Goal: Contribute content: Add original content to the website for others to see

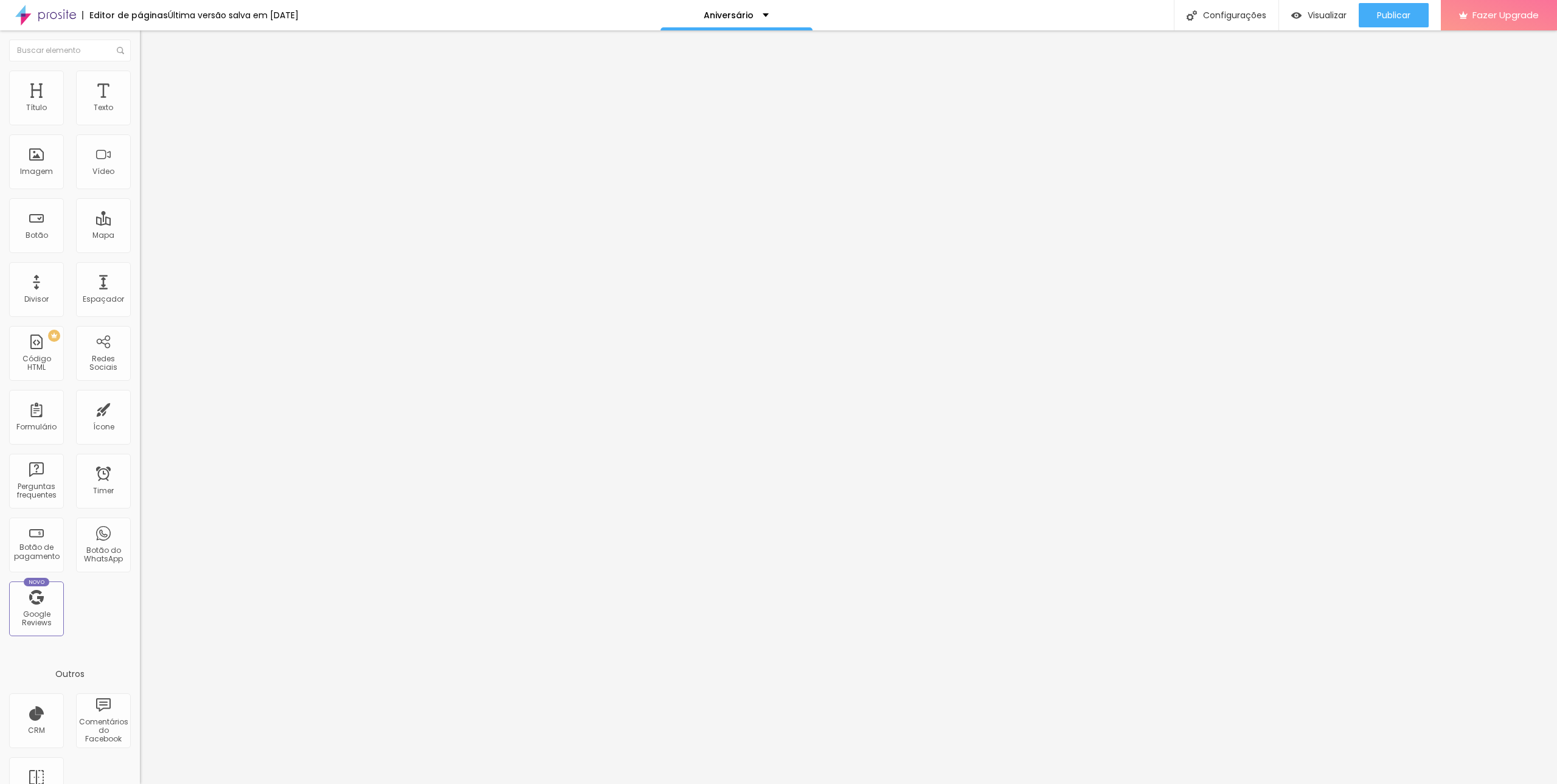
click at [140, 140] on span "Titulo 5" at bounding box center [153, 135] width 27 height 10
click at [140, 150] on div "Titulo 6 H6" at bounding box center [210, 146] width 140 height 7
type input "0.2"
type input "0.5"
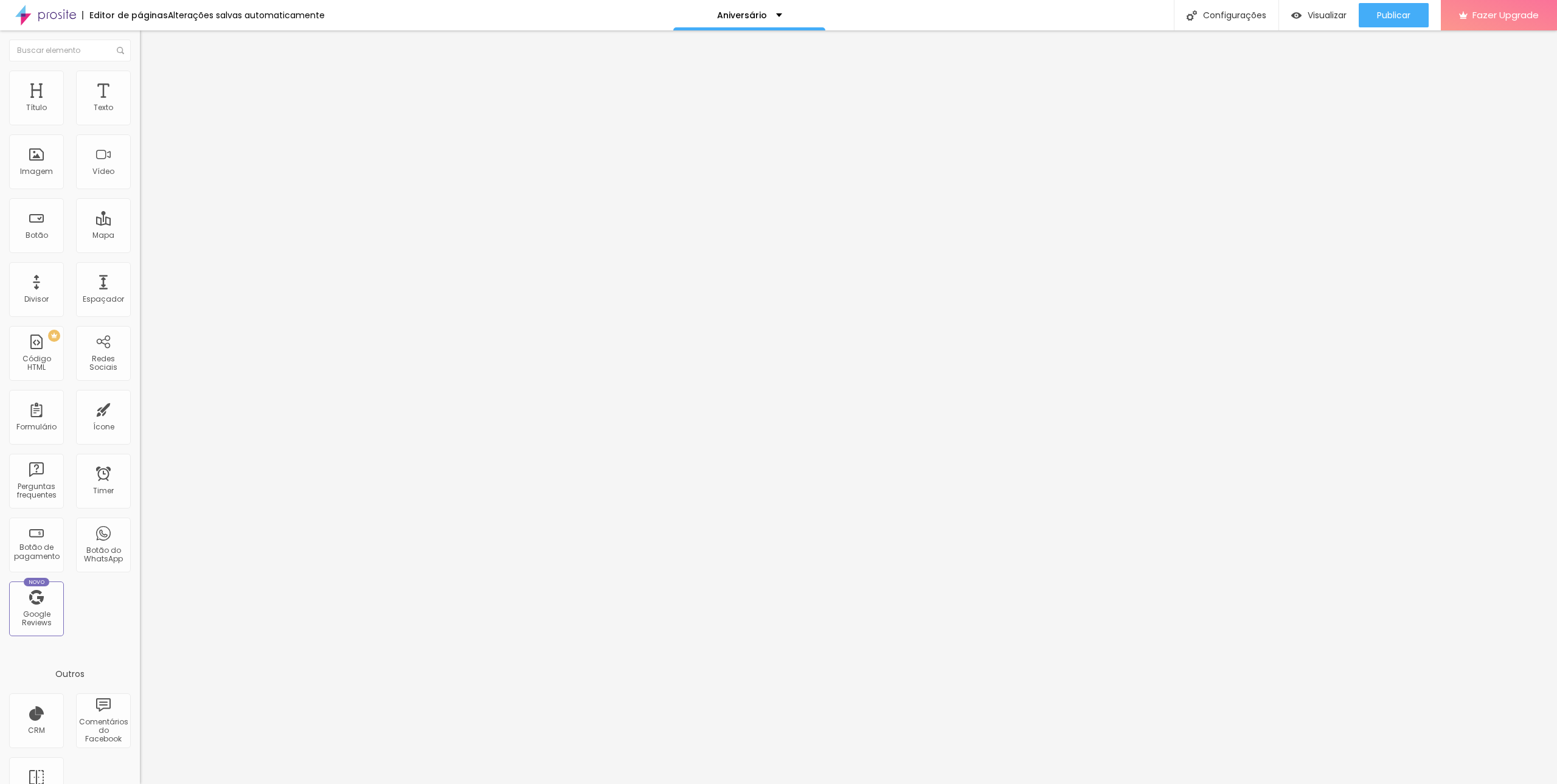
type input "0.5"
type input "0.7"
type input "0.8"
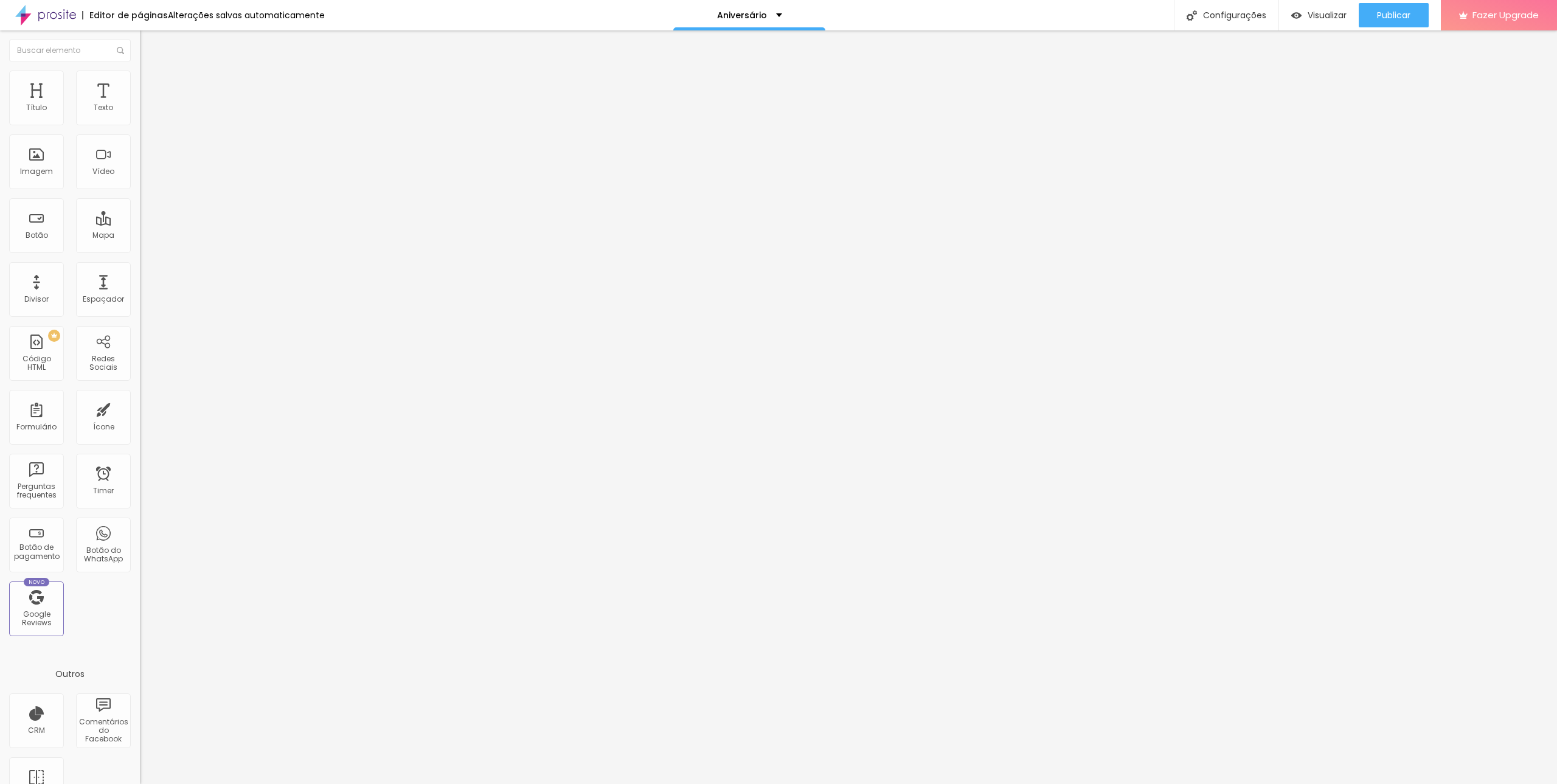
type input "1"
type input "0.8"
type input "0.7"
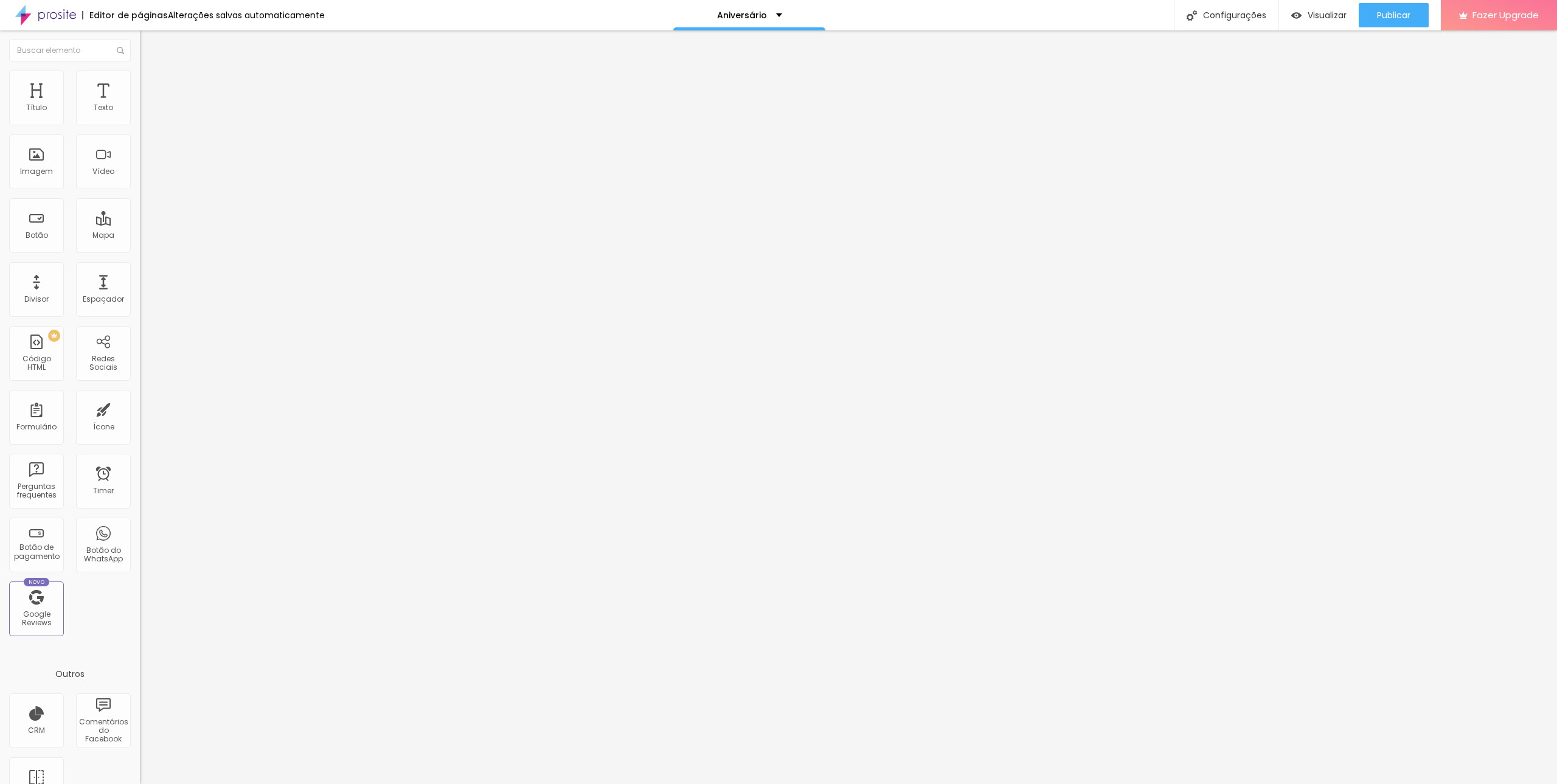
type input "0.7"
type input "0.5"
type input "0.3"
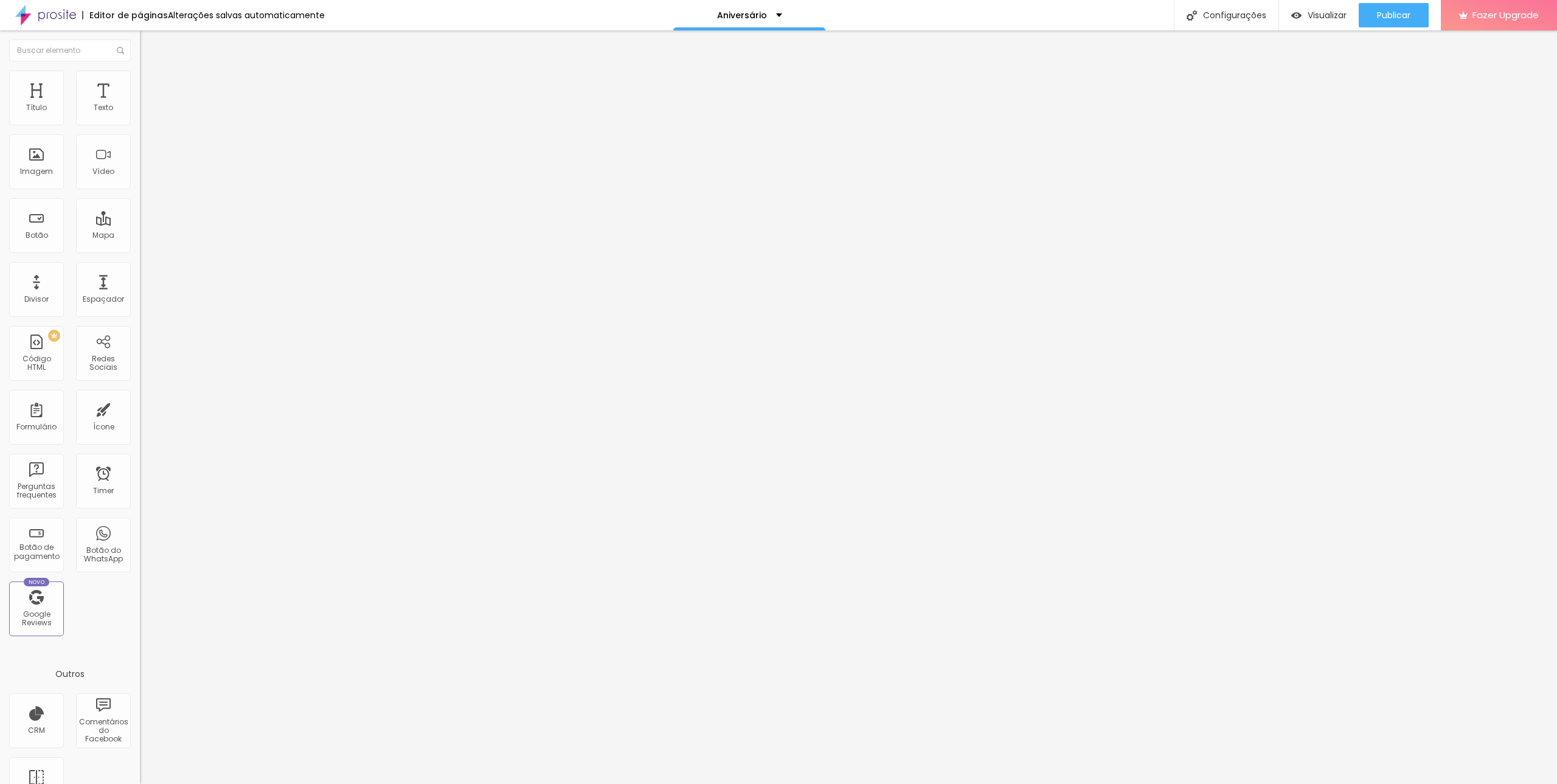
type input "0.2"
type input "0"
type input "0.6"
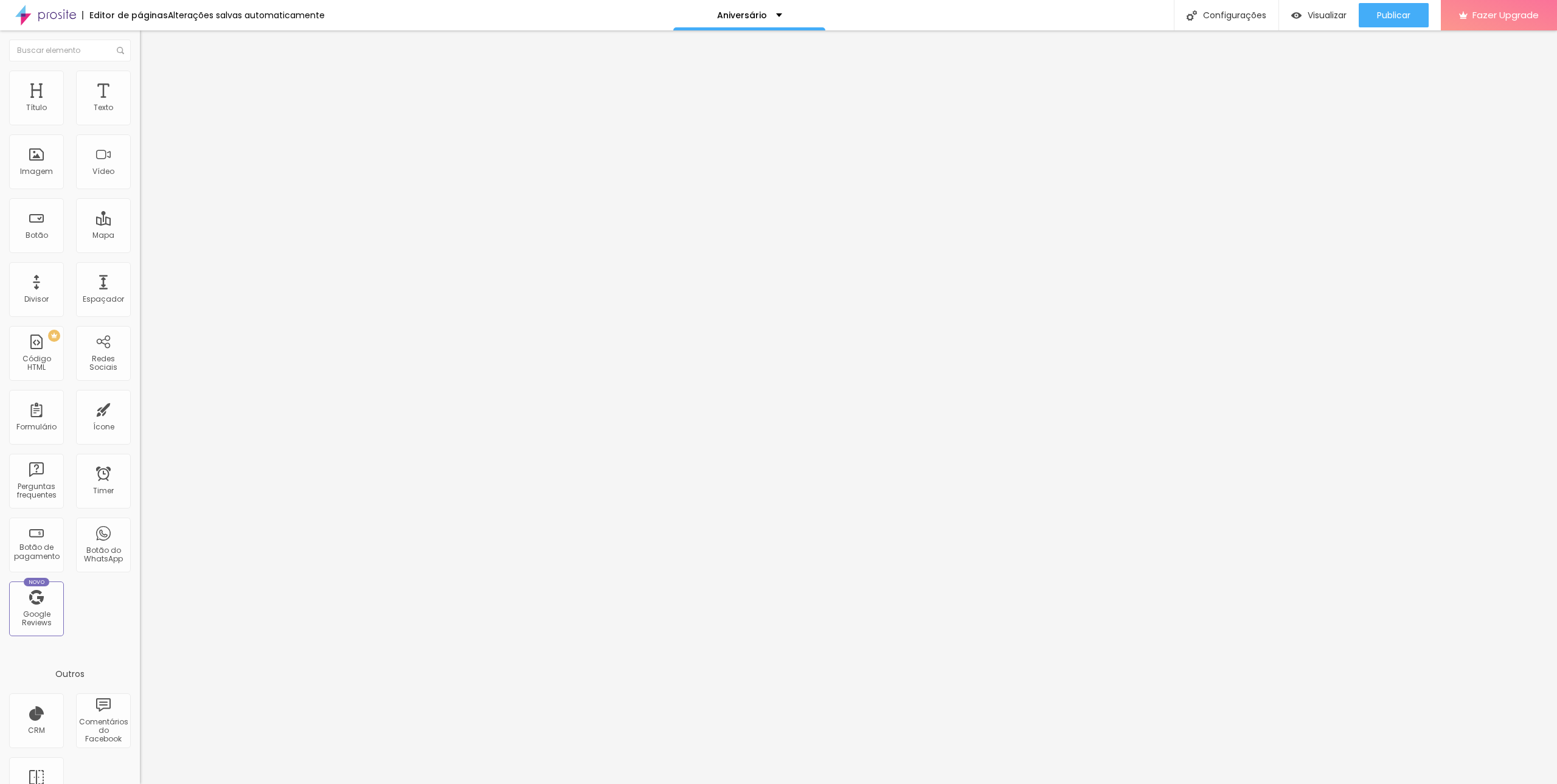
type input "0.6"
type input "4.5"
type input "6.3"
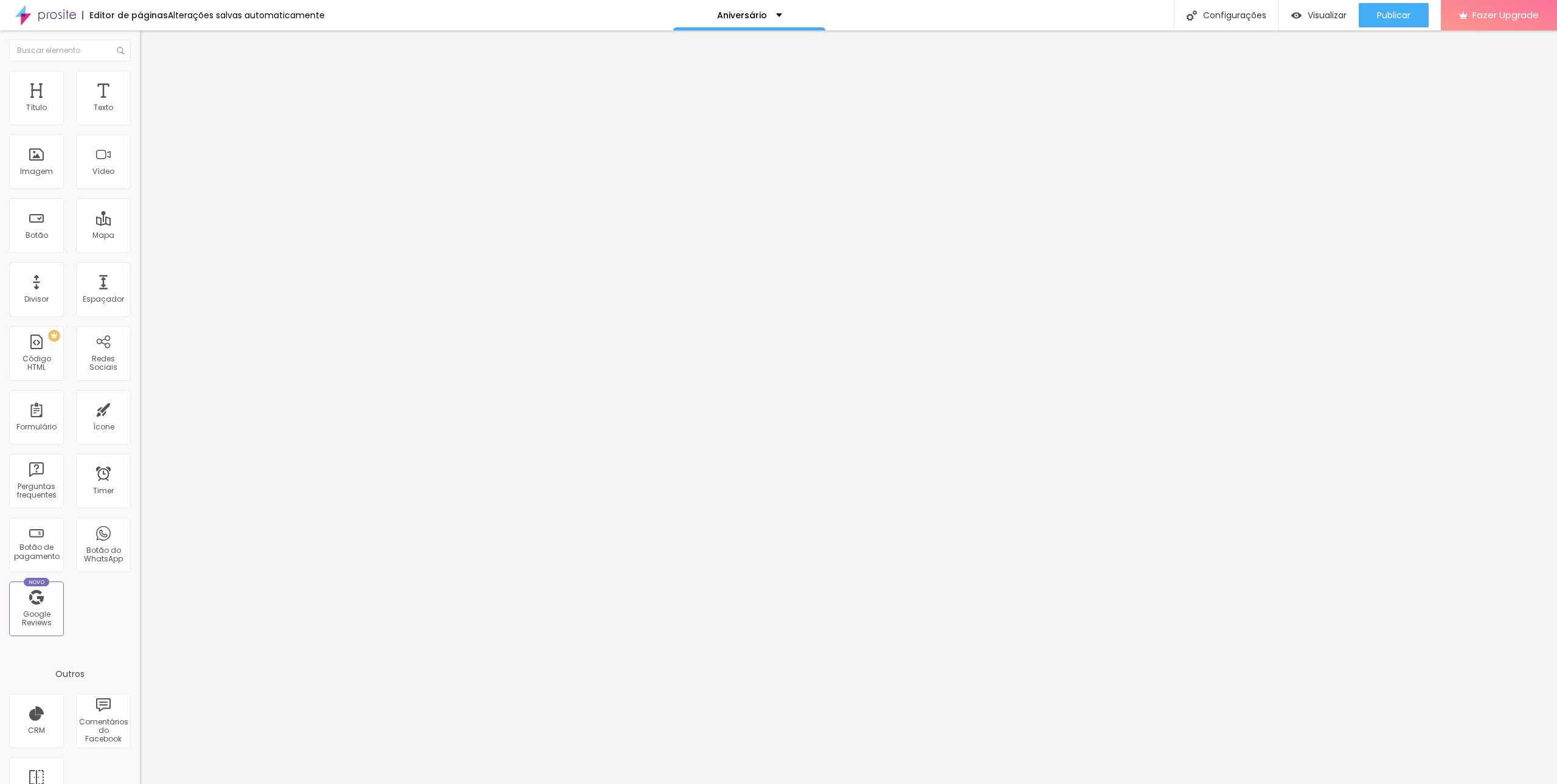
type input "7.1"
type input "7.3"
type input "7.5"
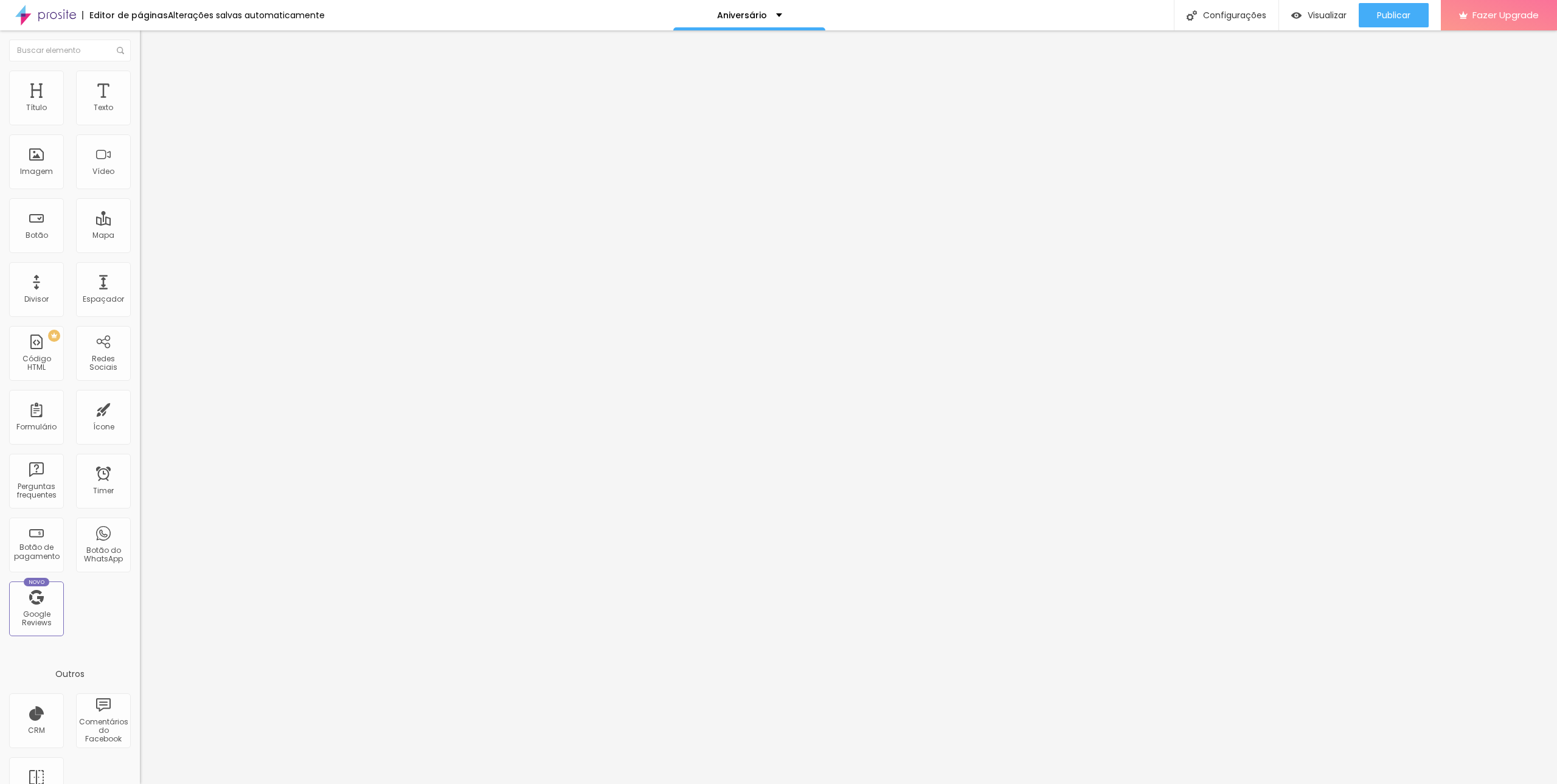
type input "7.5"
type input "7.6"
type input "7.8"
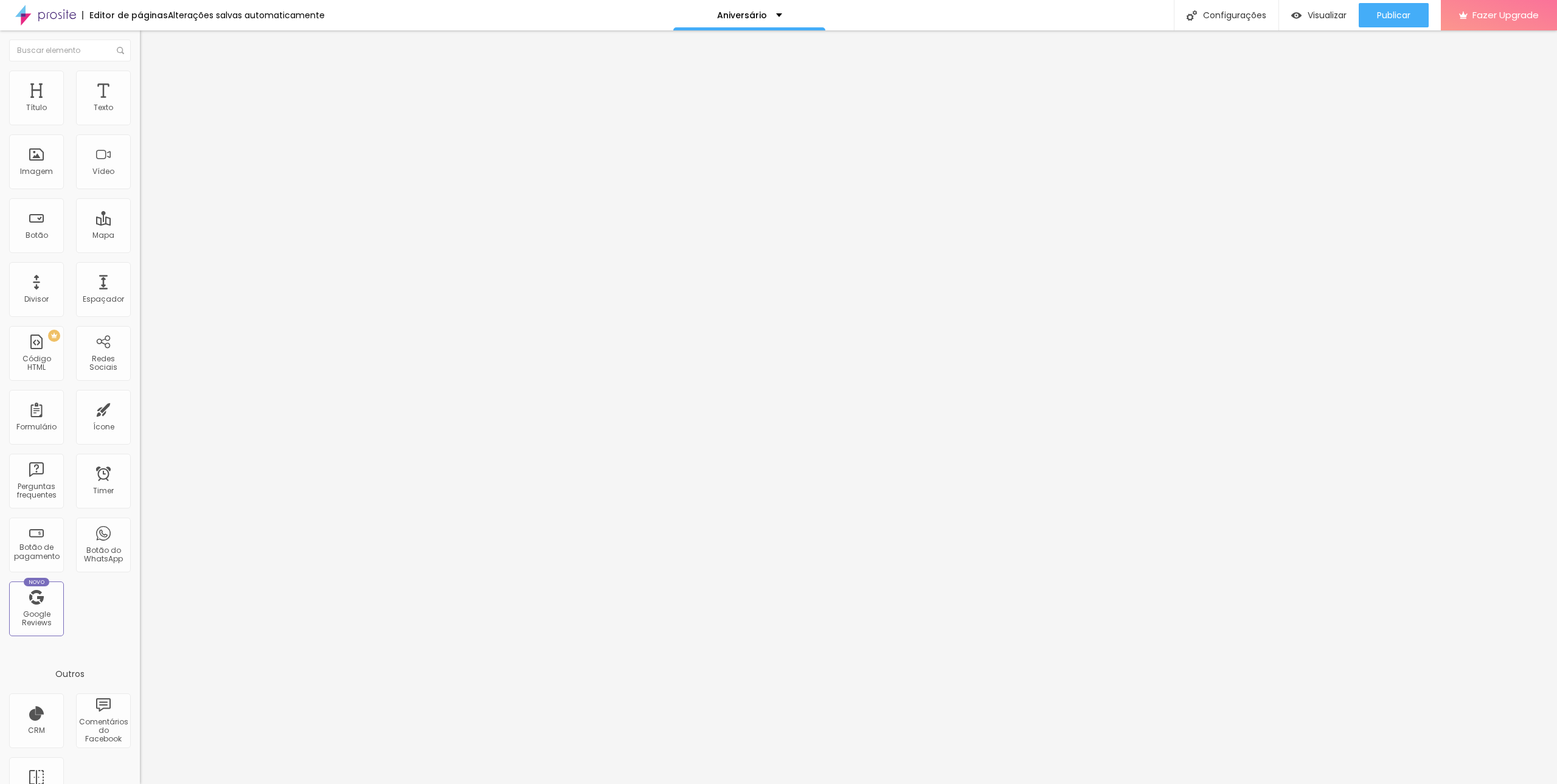
type input "7.9"
type input "8.1"
type input "7.9"
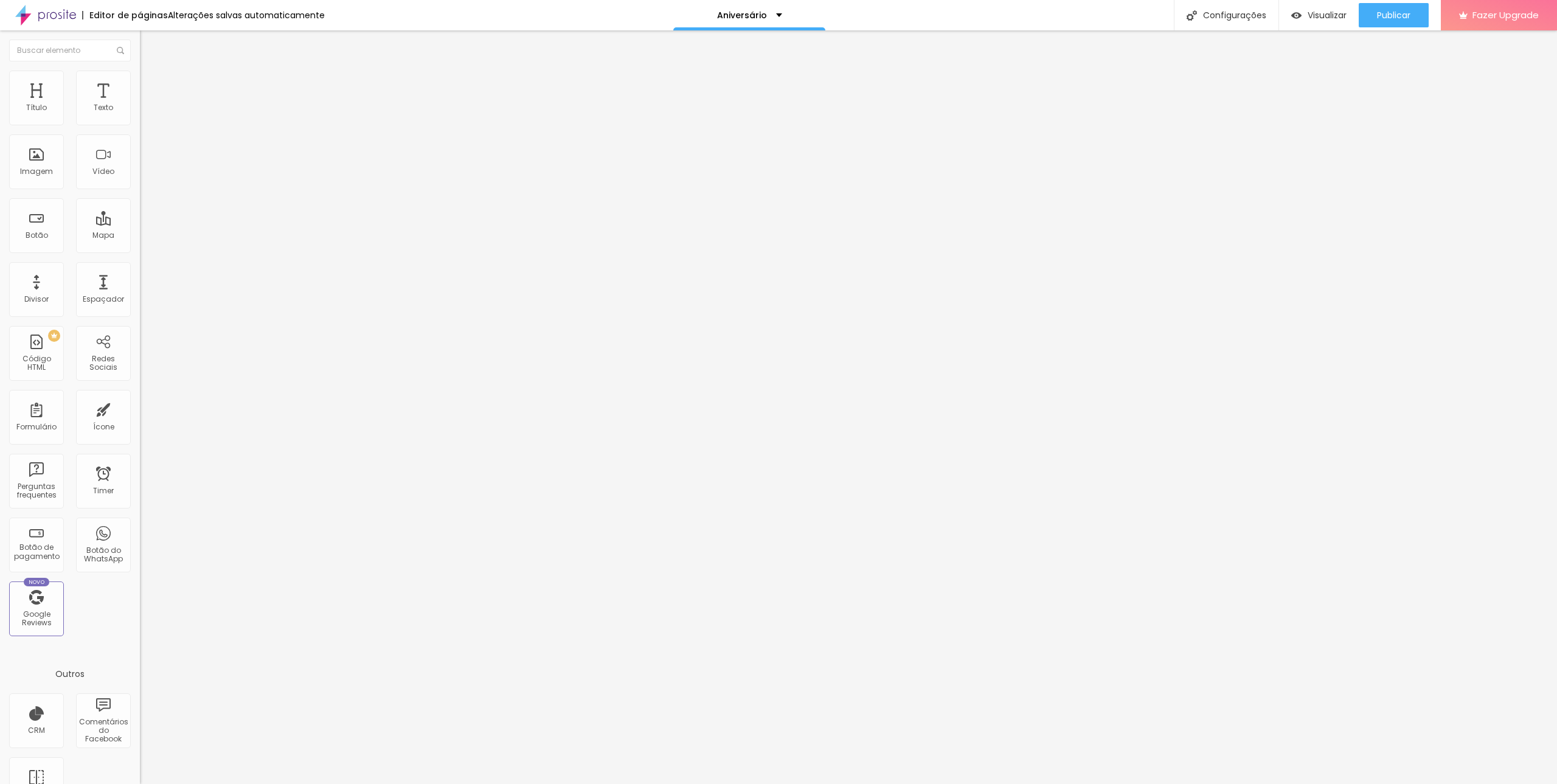
type input "7.9"
type input "7.8"
type input "7.6"
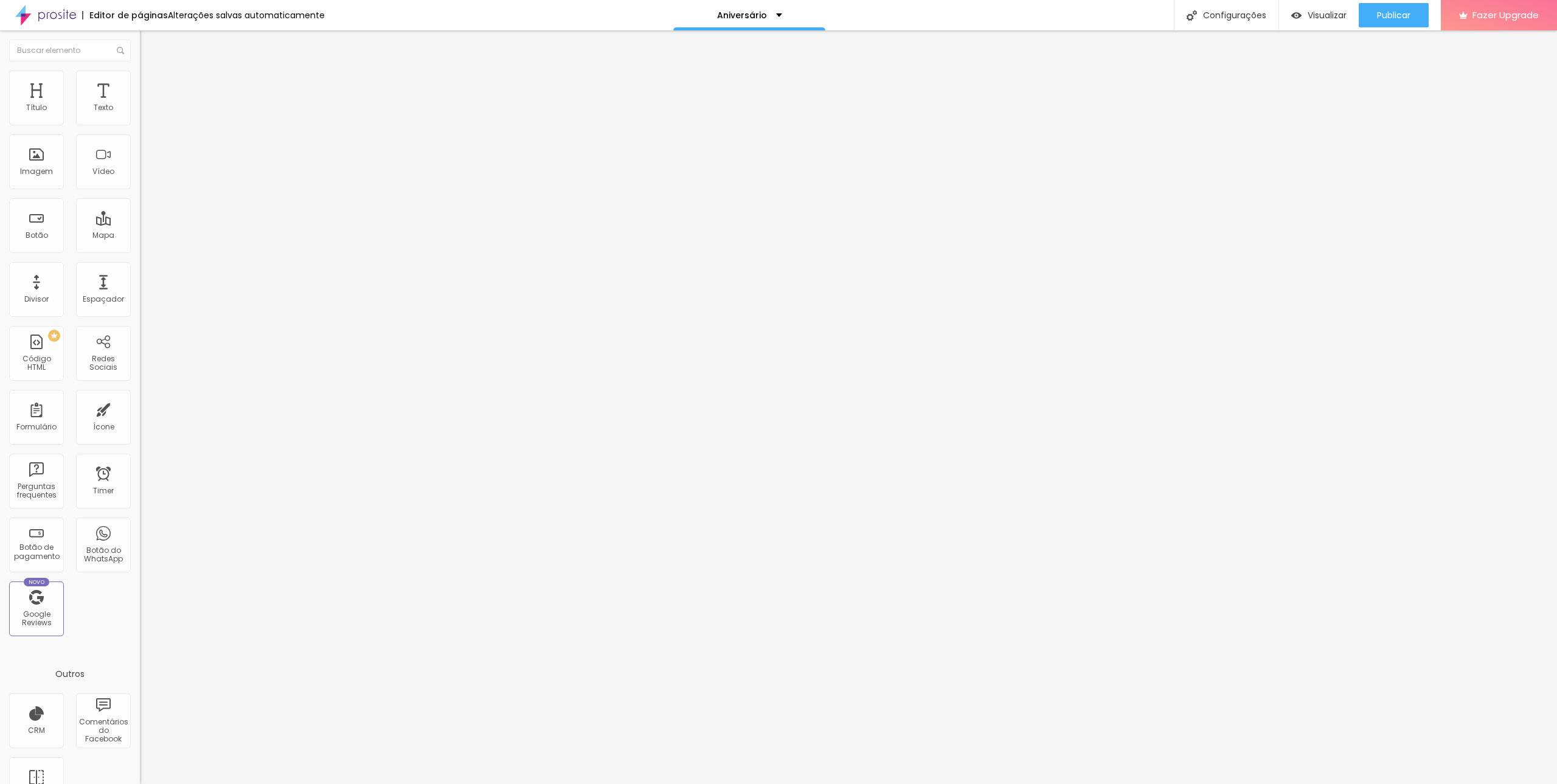
type input "7.5"
type input "7.1"
type input "6.8"
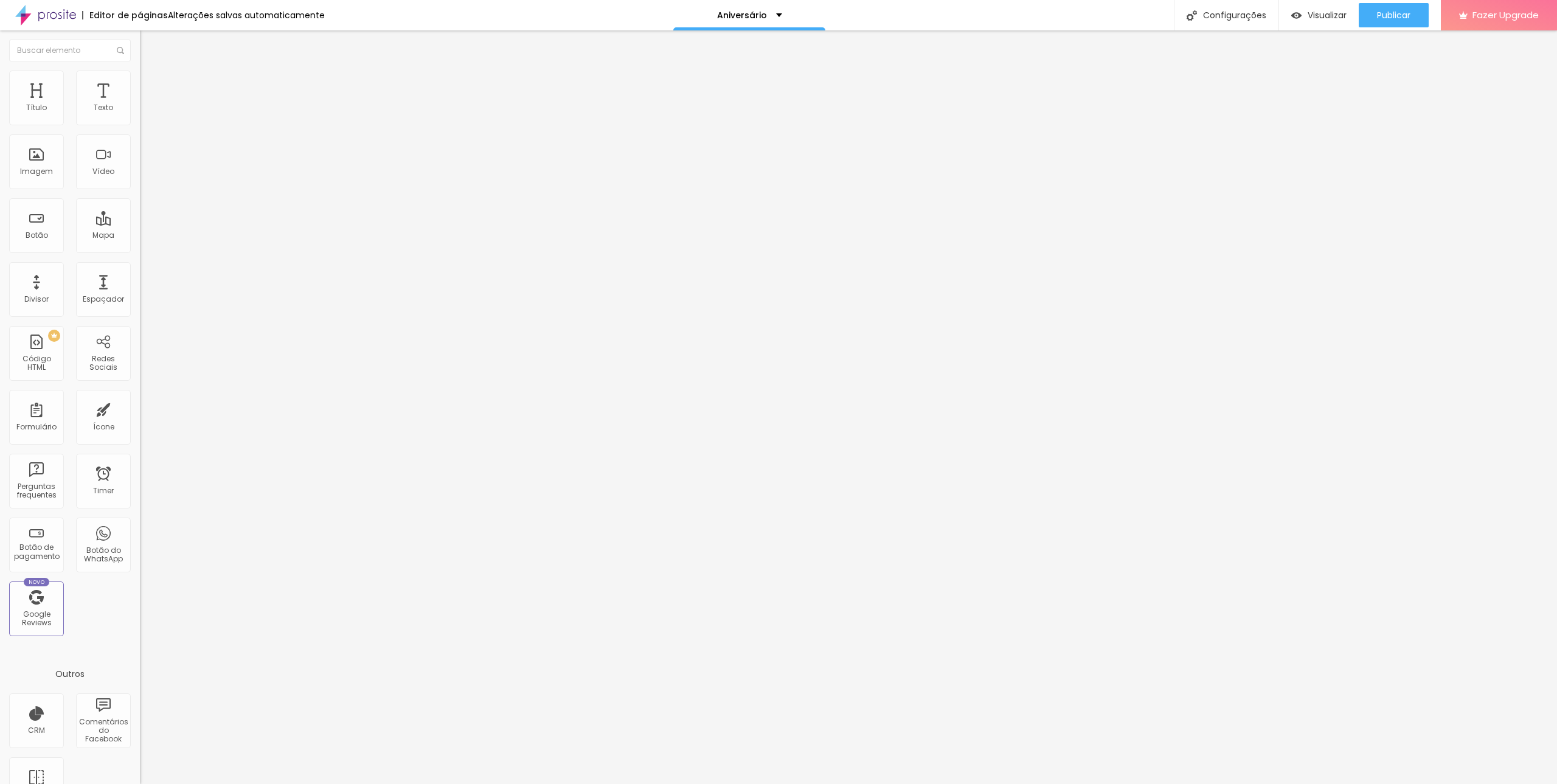
type input "6.8"
type input "6.5"
type input "5.1"
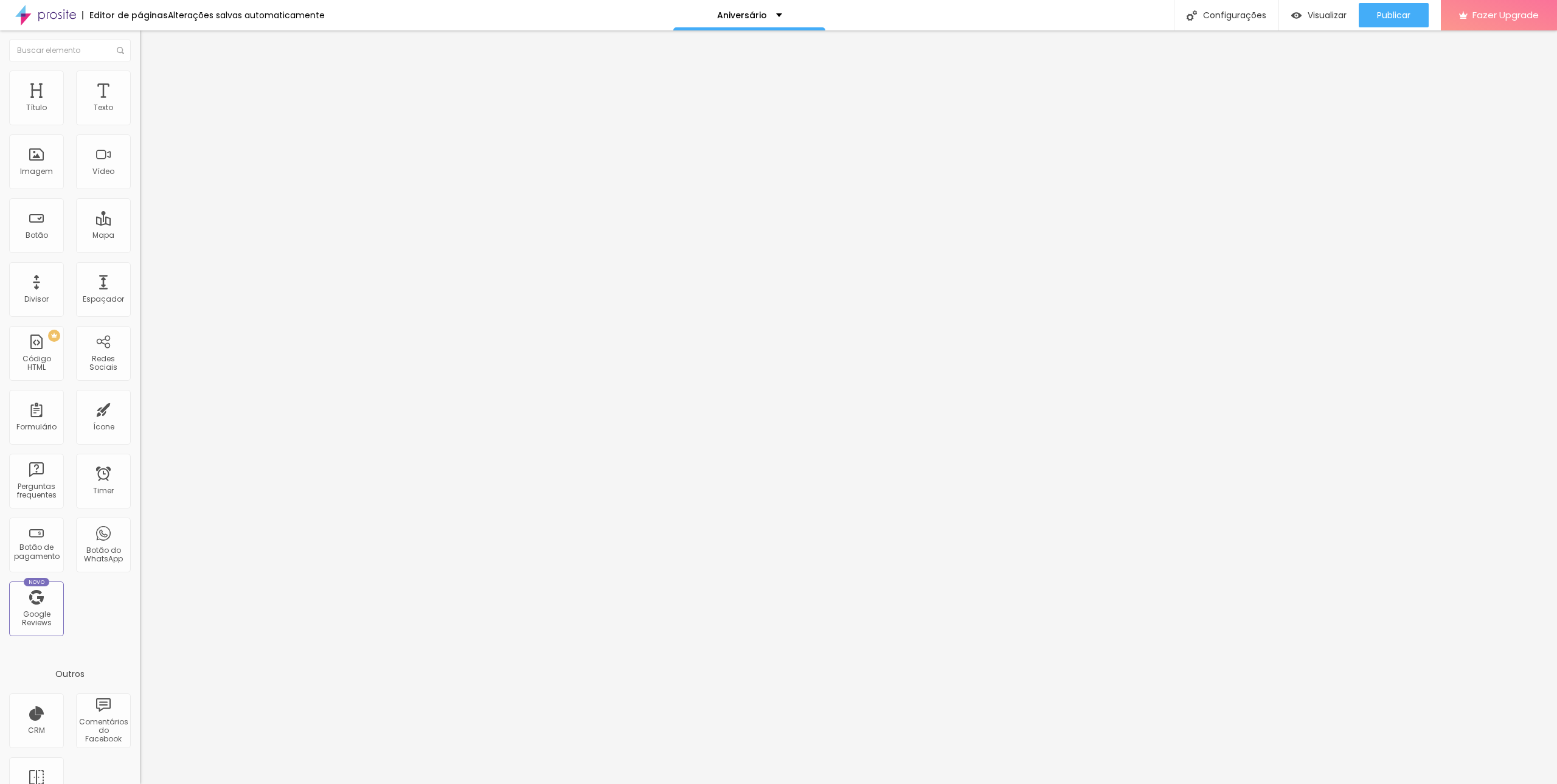
type input "1"
type input "0.1"
type input "0"
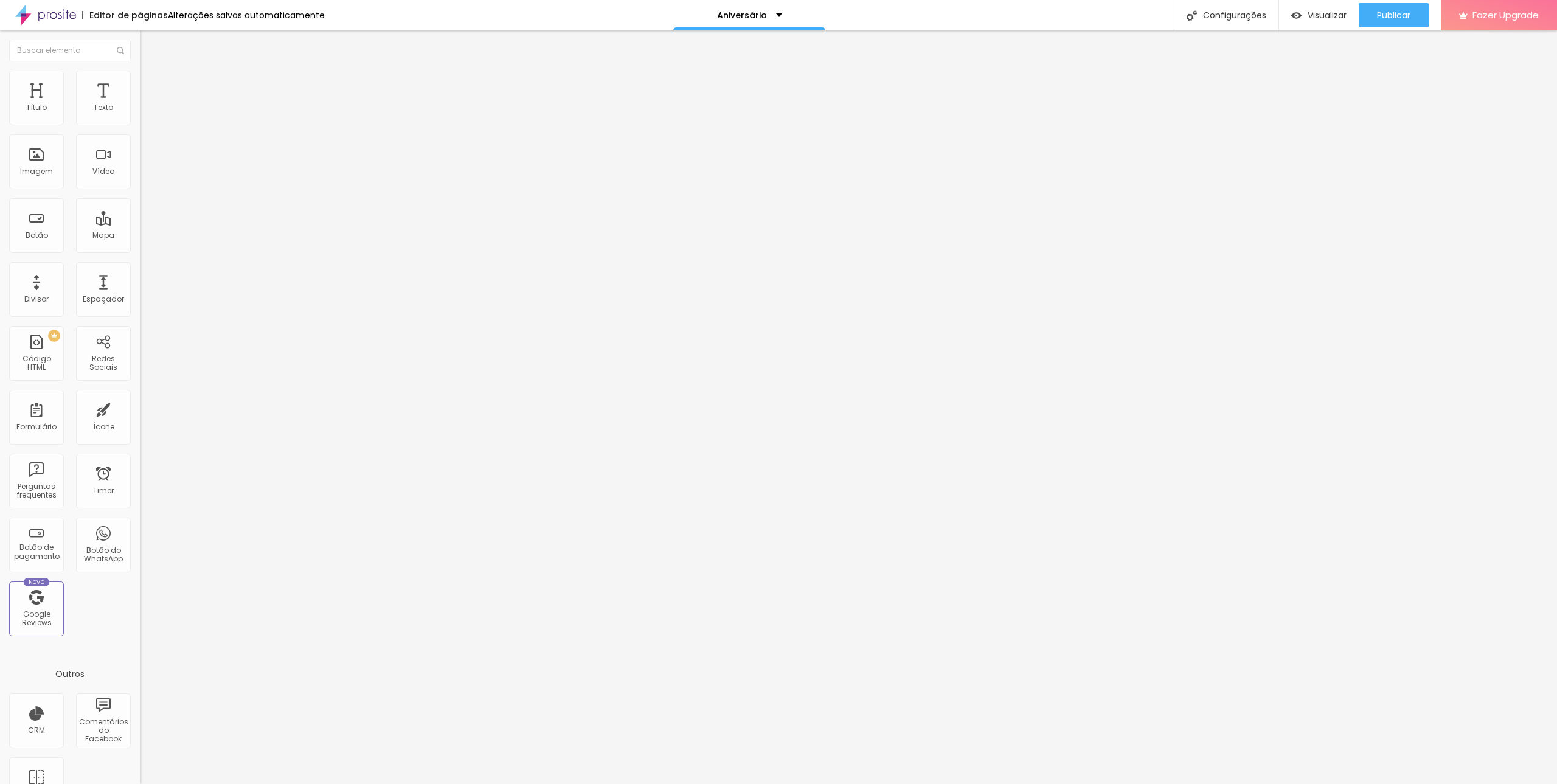
type input "0"
drag, startPoint x: 29, startPoint y: 284, endPoint x: 22, endPoint y: 294, distance: 12.2
click at [140, 322] on div "0 Espaço entre letras" at bounding box center [210, 408] width 140 height 172
click at [627, 19] on div "Editor de páginas Alterações salvas automaticamente Aniversário Configurações C…" at bounding box center [778, 15] width 1557 height 31
click at [140, 235] on div "Editar Seção Conteúdo Estilo Avançado Modo Encaixotado Encaixotado Completo" at bounding box center [210, 407] width 140 height 753
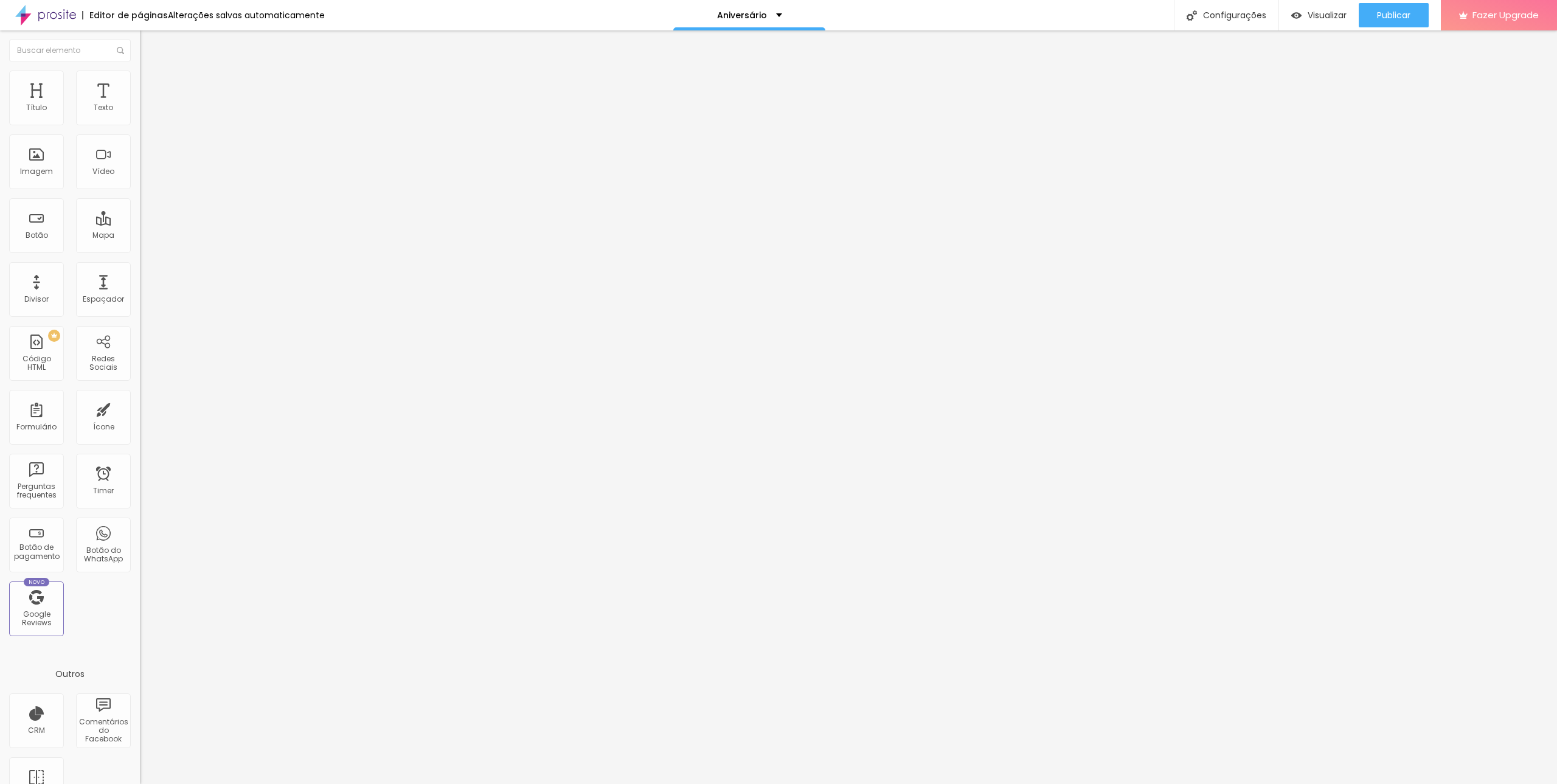
click at [149, 40] on img "button" at bounding box center [154, 44] width 10 height 10
type input "77"
type input "73"
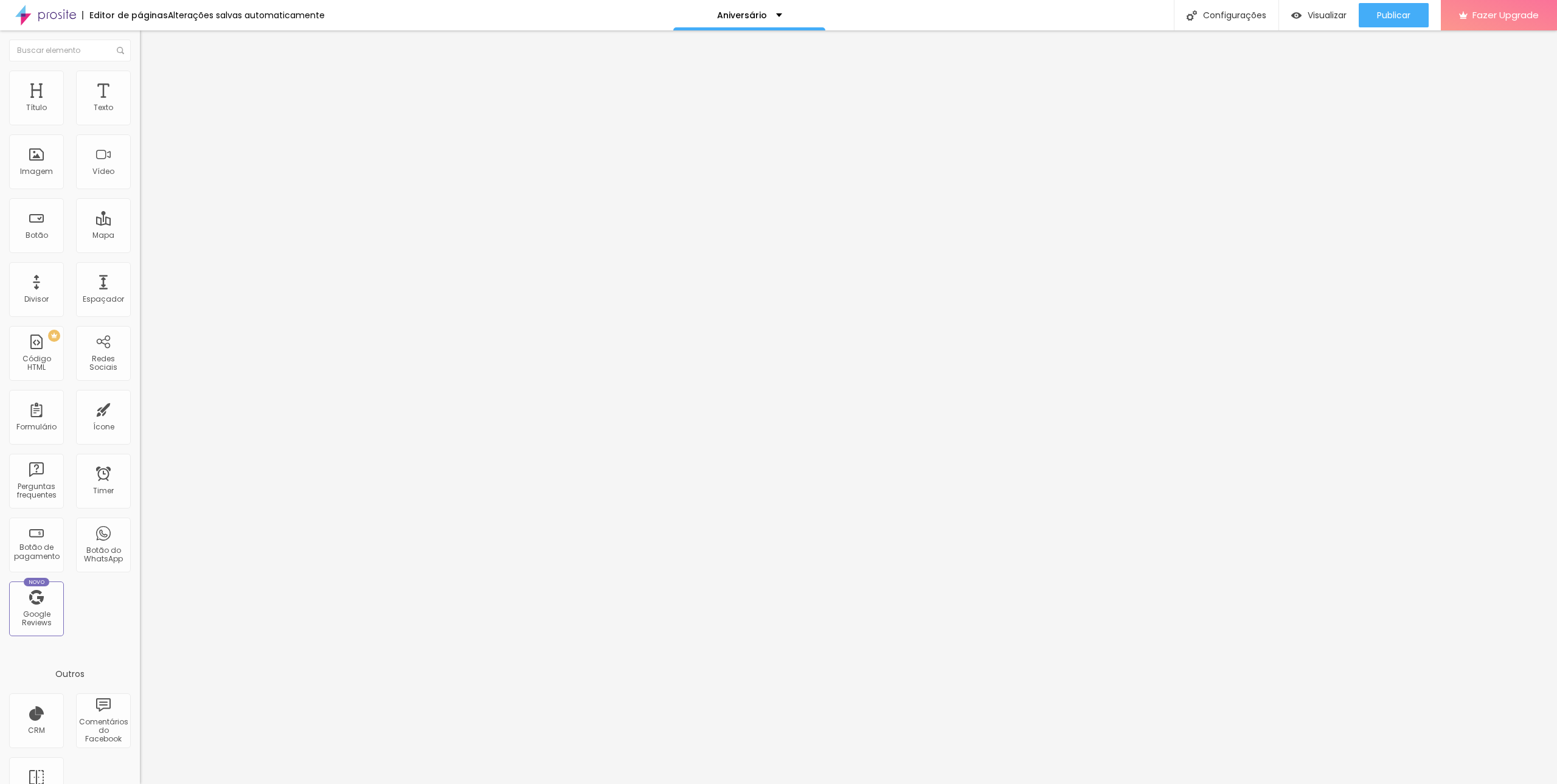
type input "71"
type input "68"
type input "66"
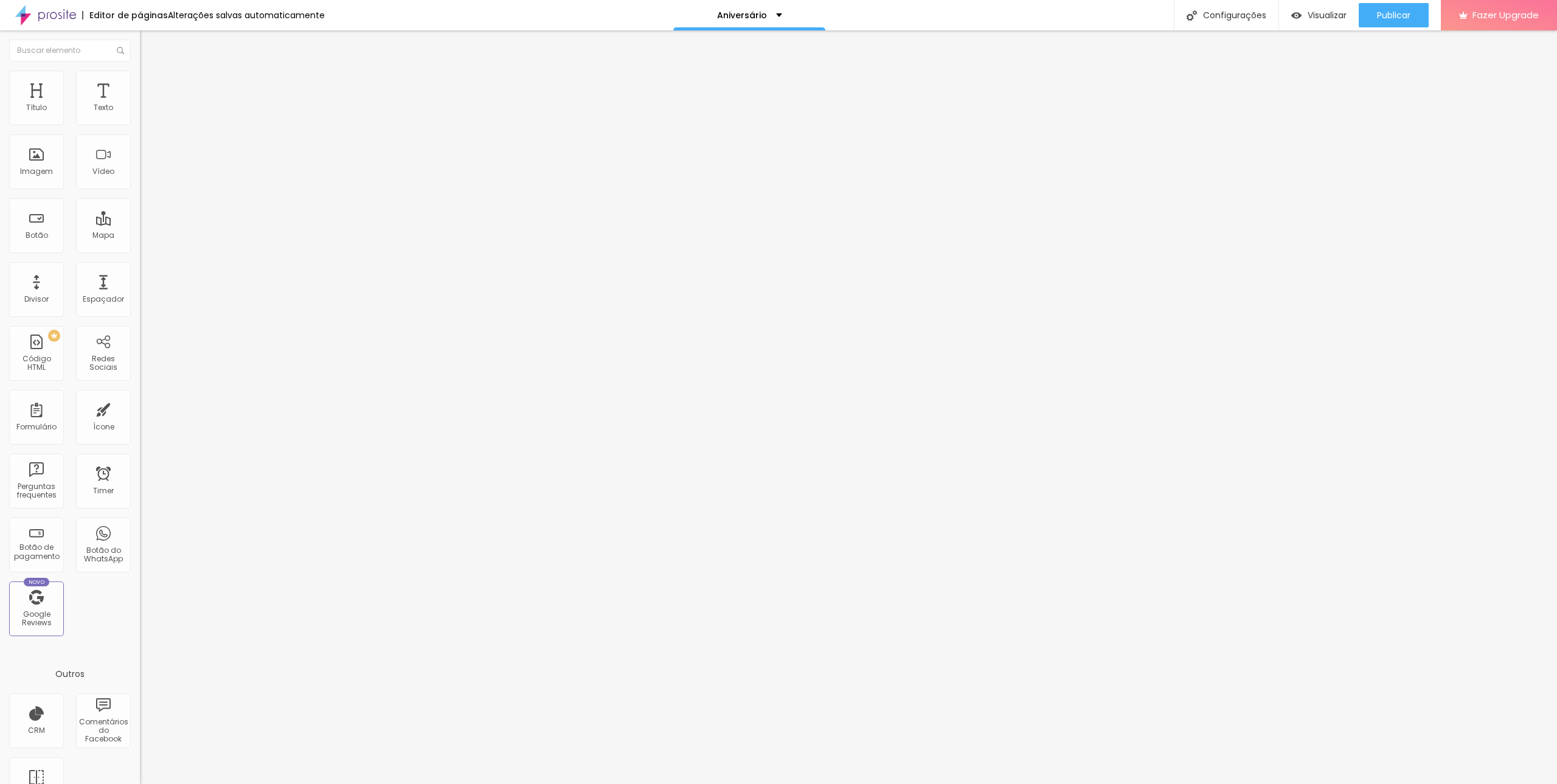
type input "66"
type input "61"
type input "58"
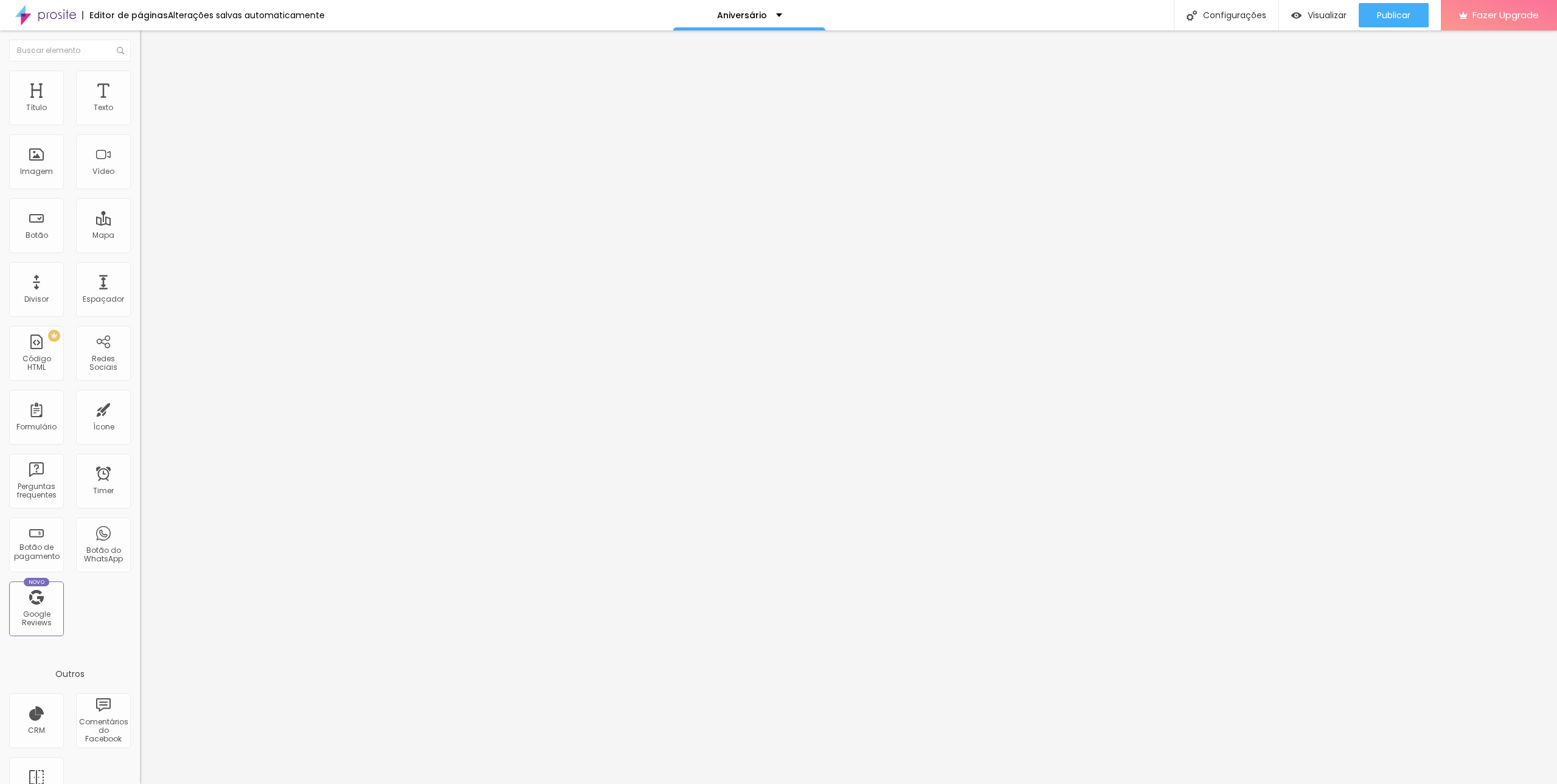
type input "57"
type input "56"
type input "55"
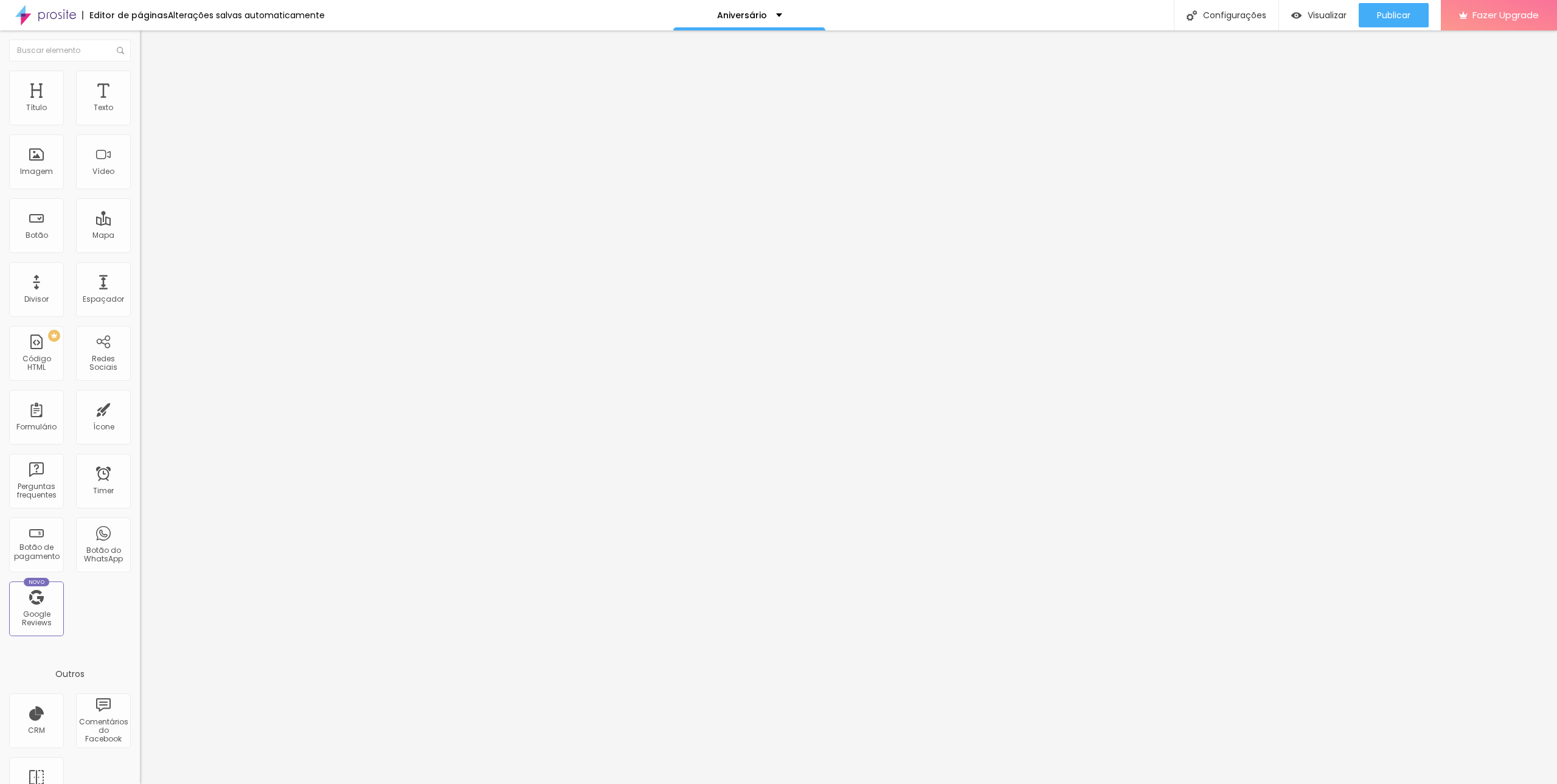
type input "55"
type input "54"
type input "53"
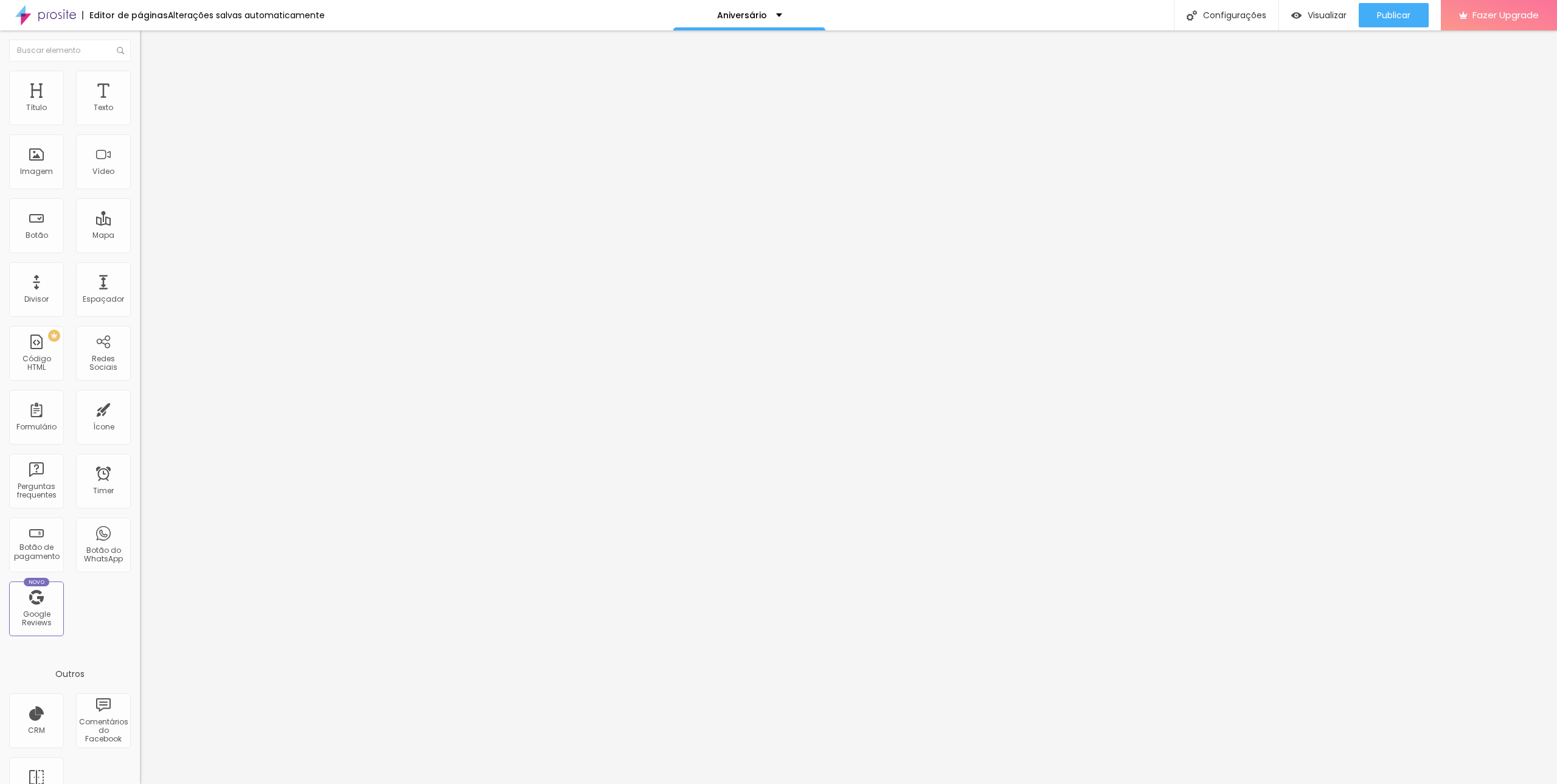
type input "52"
type input "51"
type input "49"
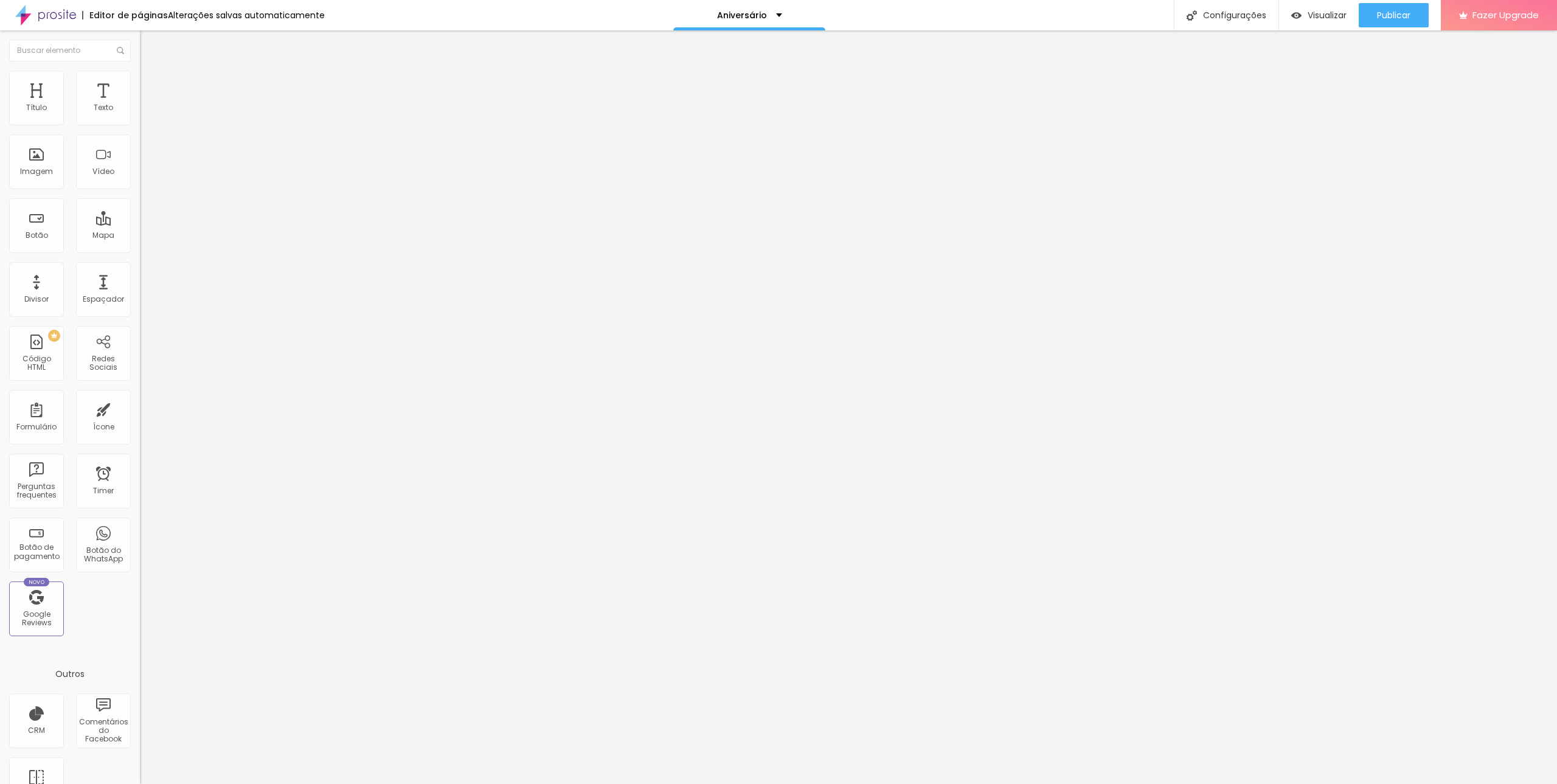
type input "49"
type input "48"
type input "47"
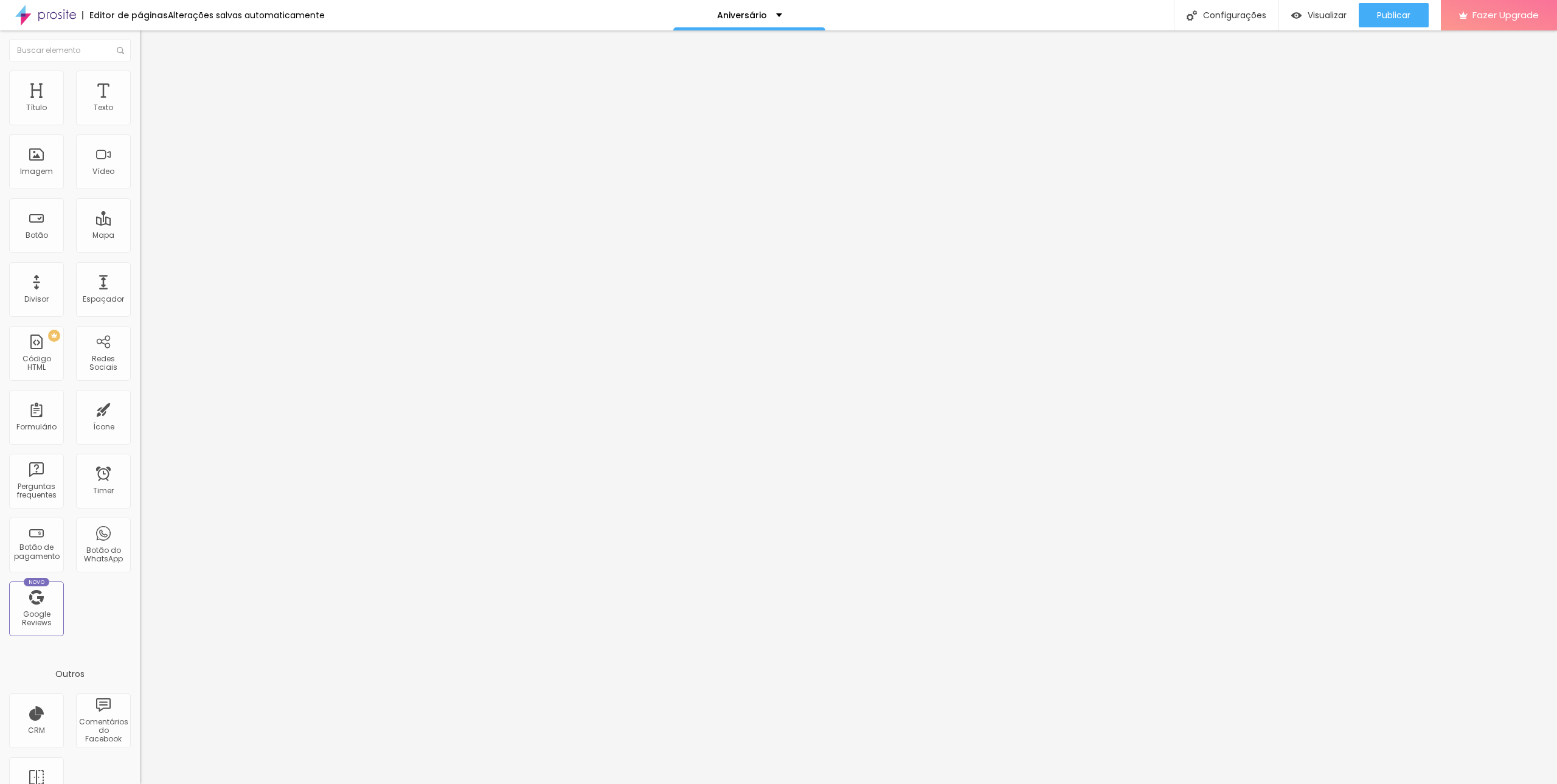
type input "48"
type input "49"
type input "51"
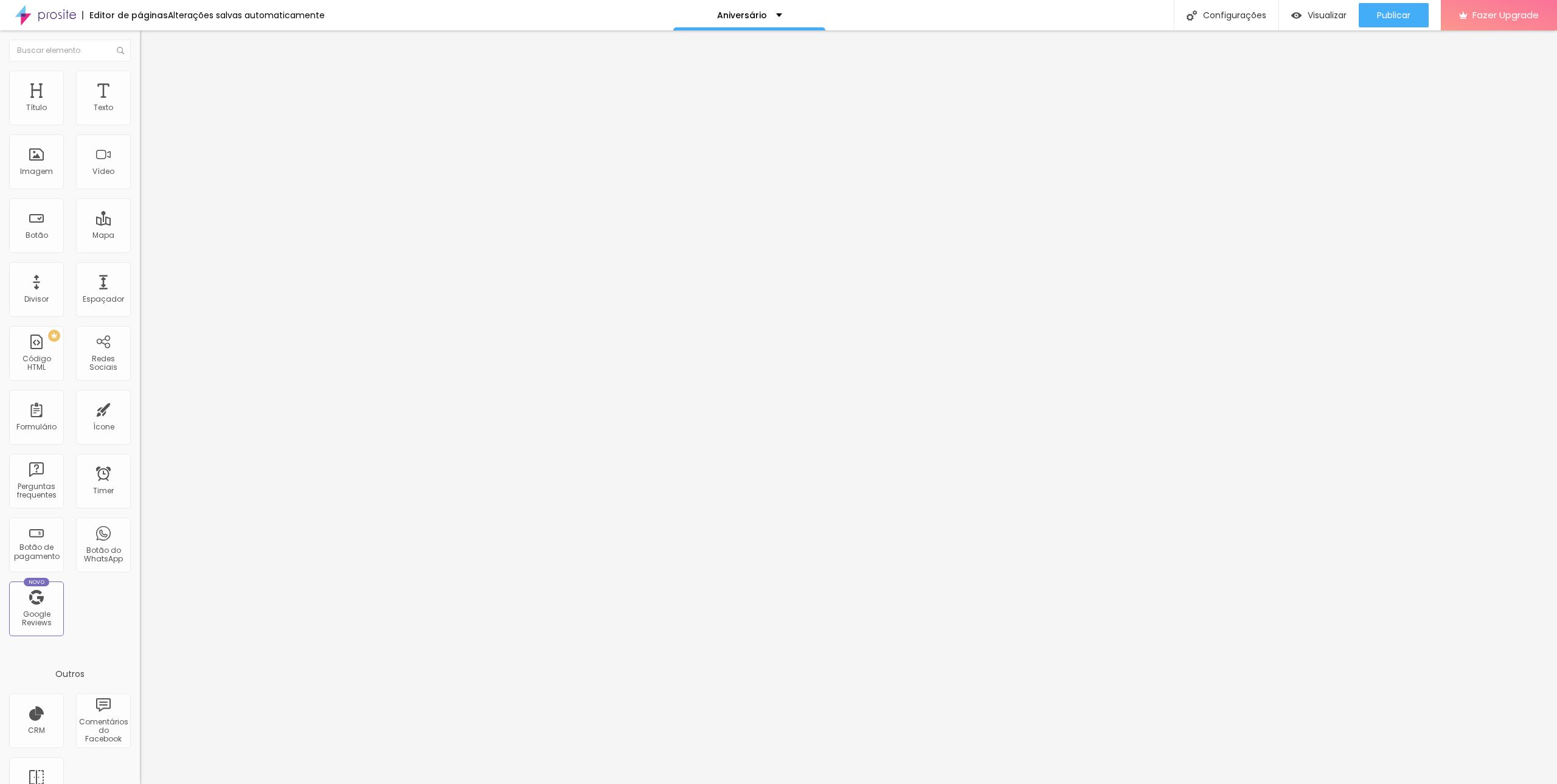
type input "51"
type input "52"
type input "53"
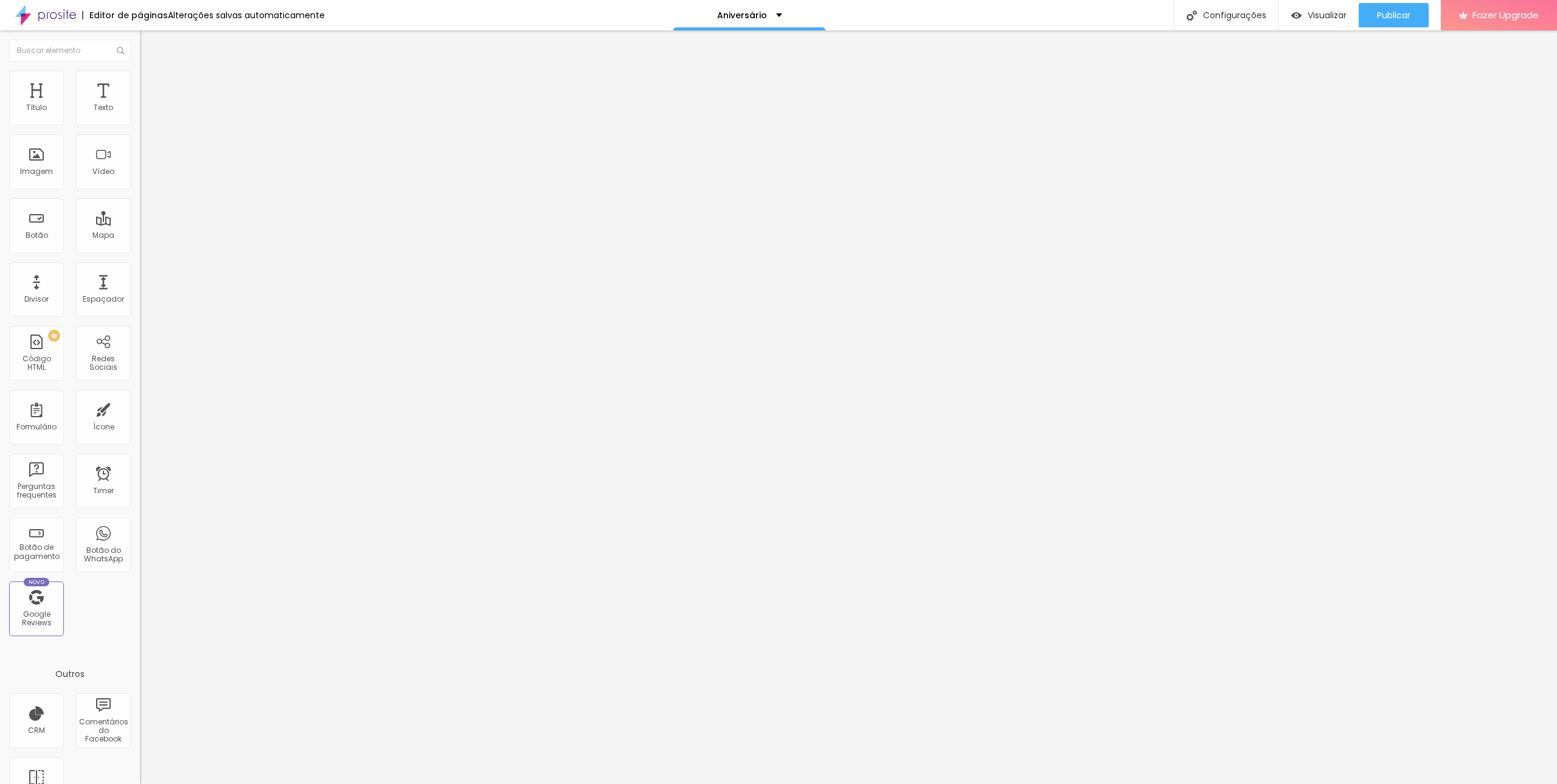
type input "54"
type input "55"
type input "56"
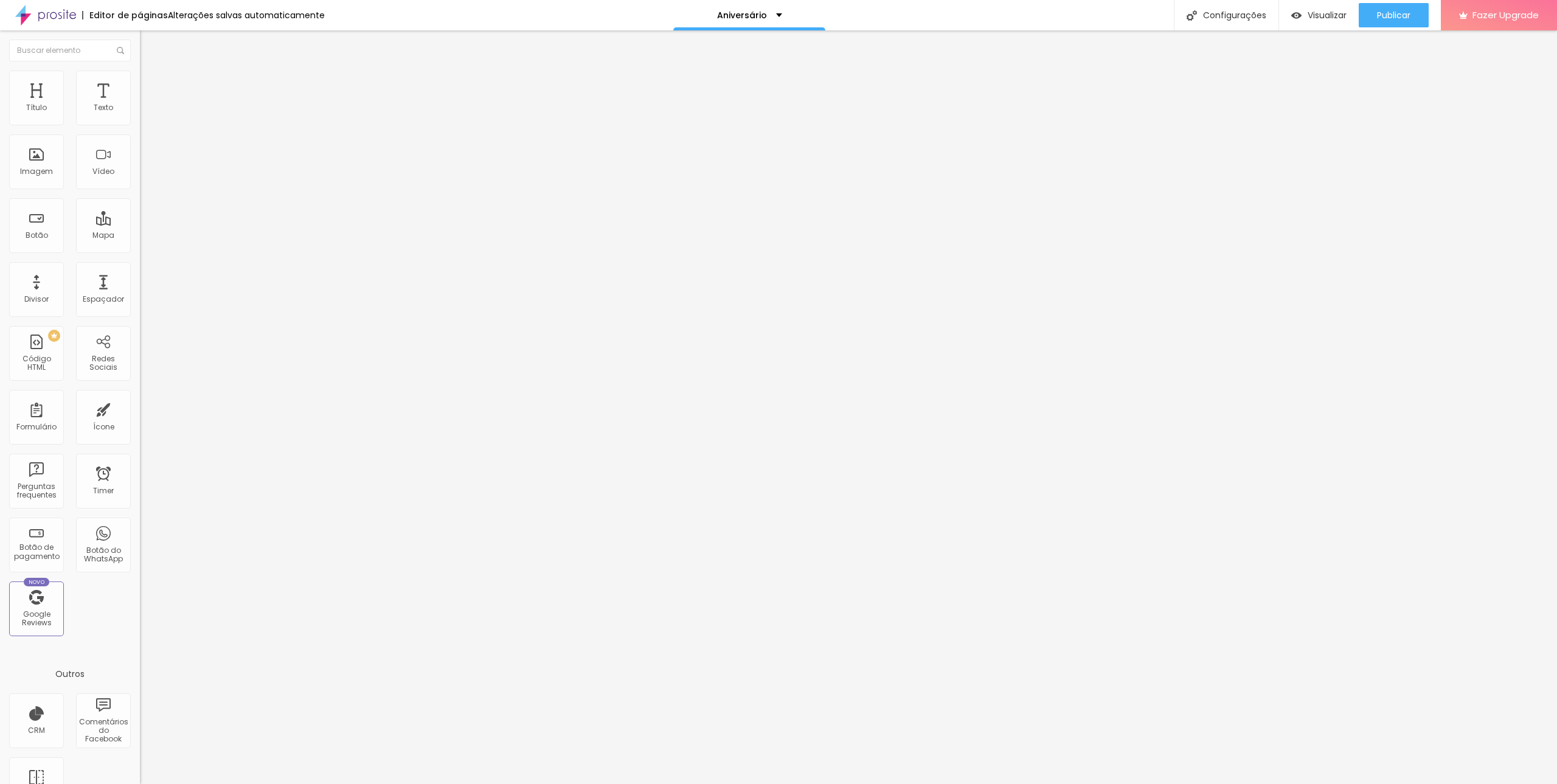
type input "56"
type input "57"
type input "58"
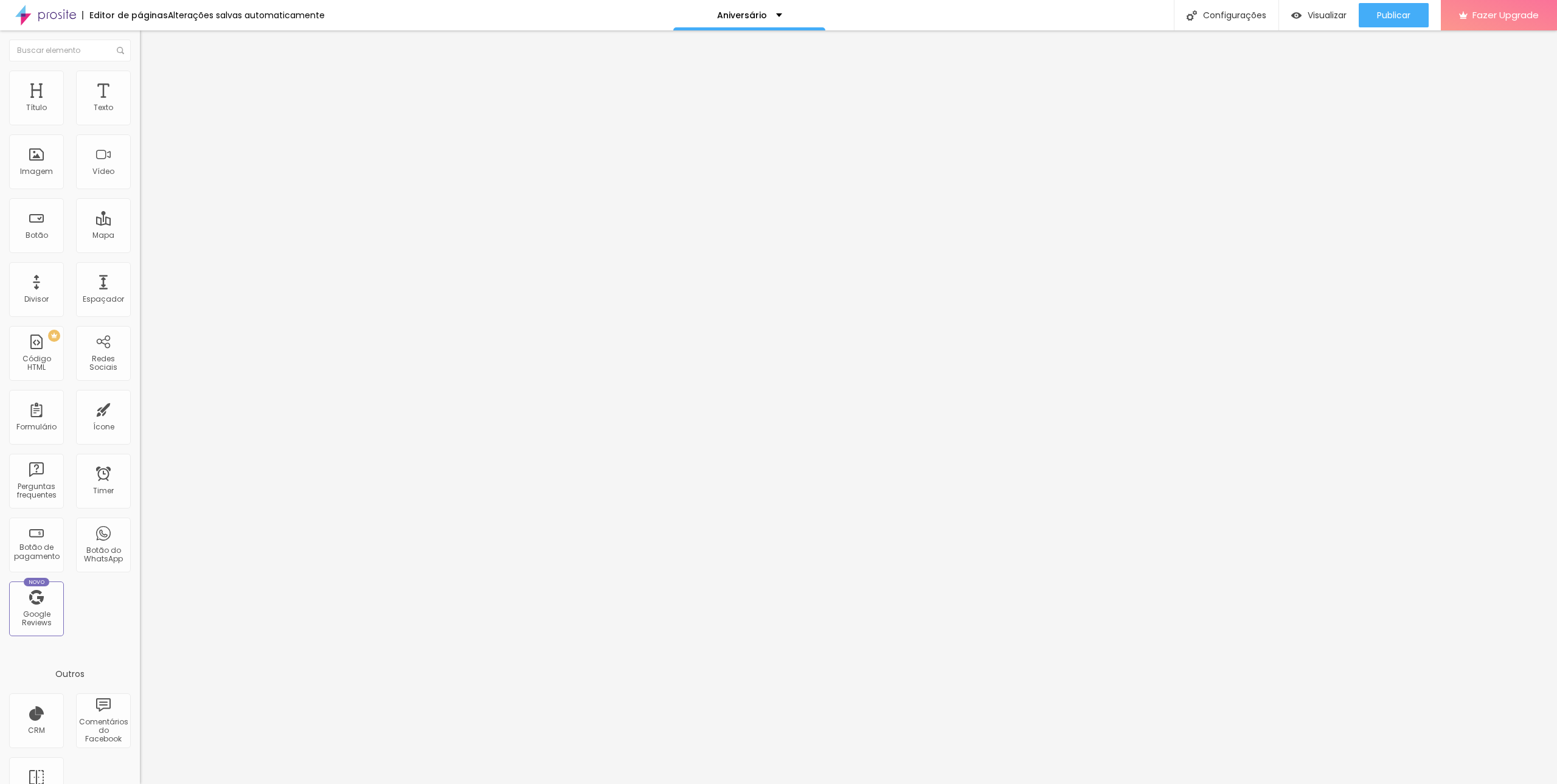
type input "59"
type input "60"
type input "61"
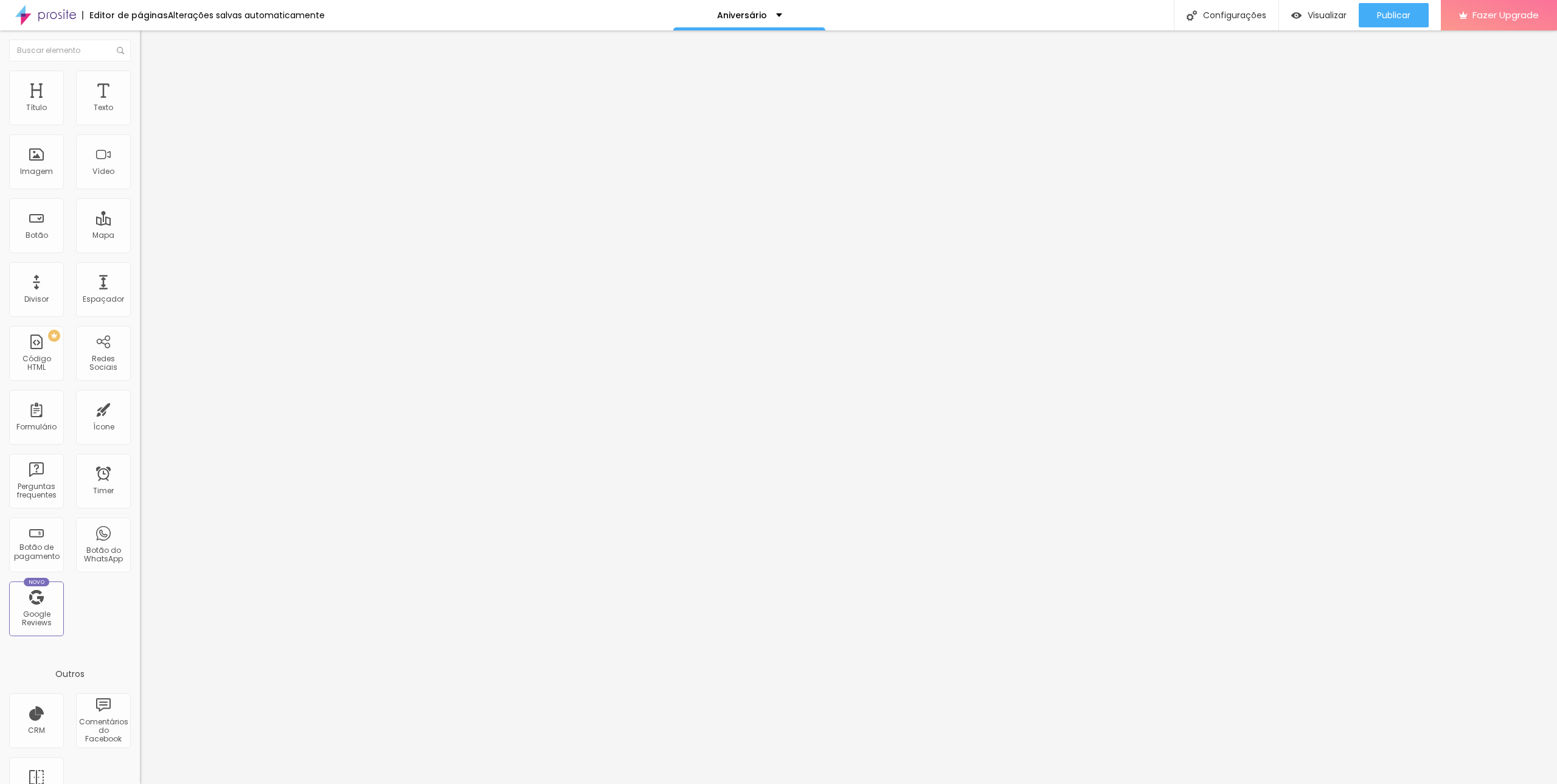
type input "61"
type input "62"
type input "63"
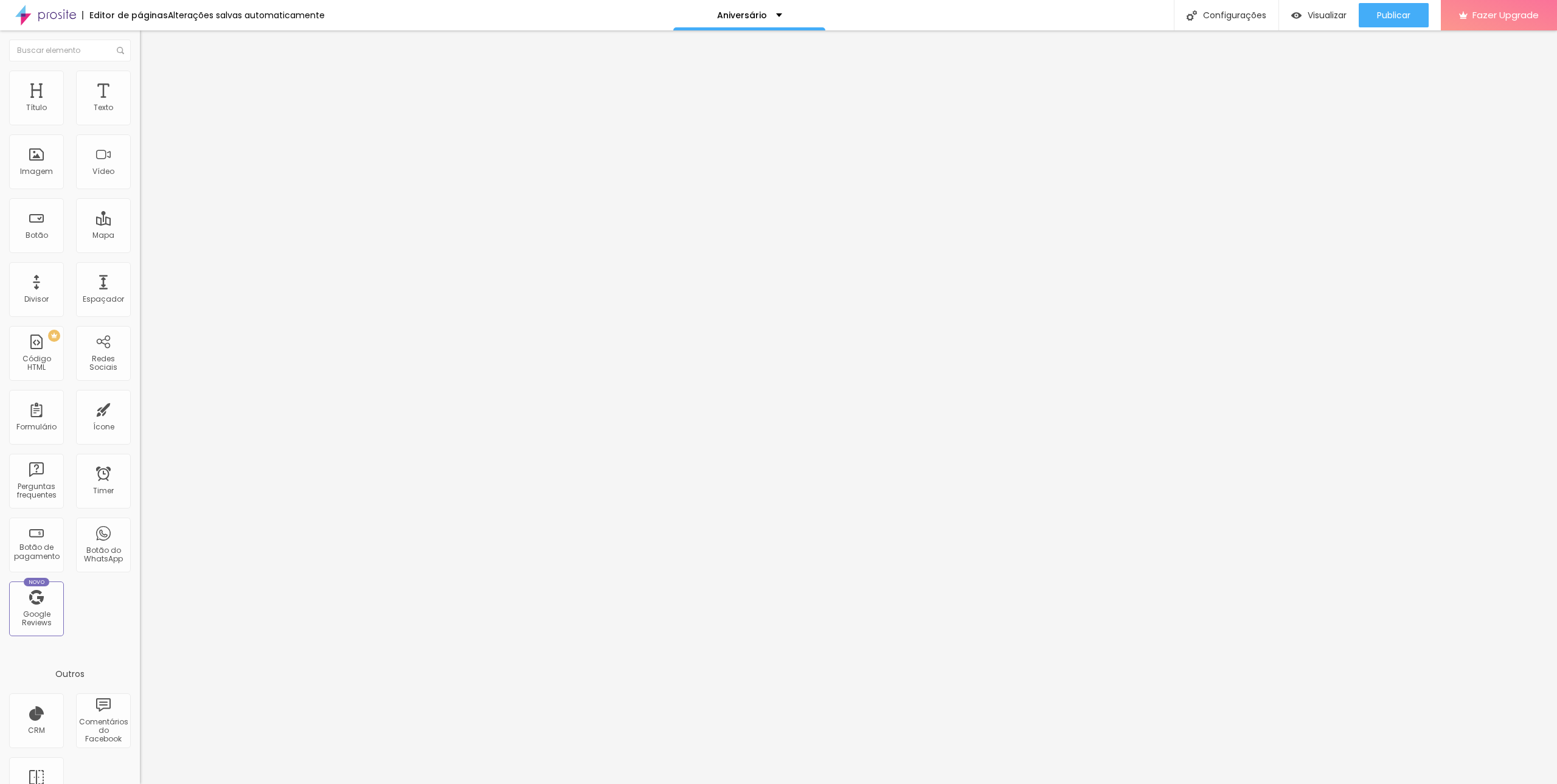
type input "65"
type input "68"
type input "70"
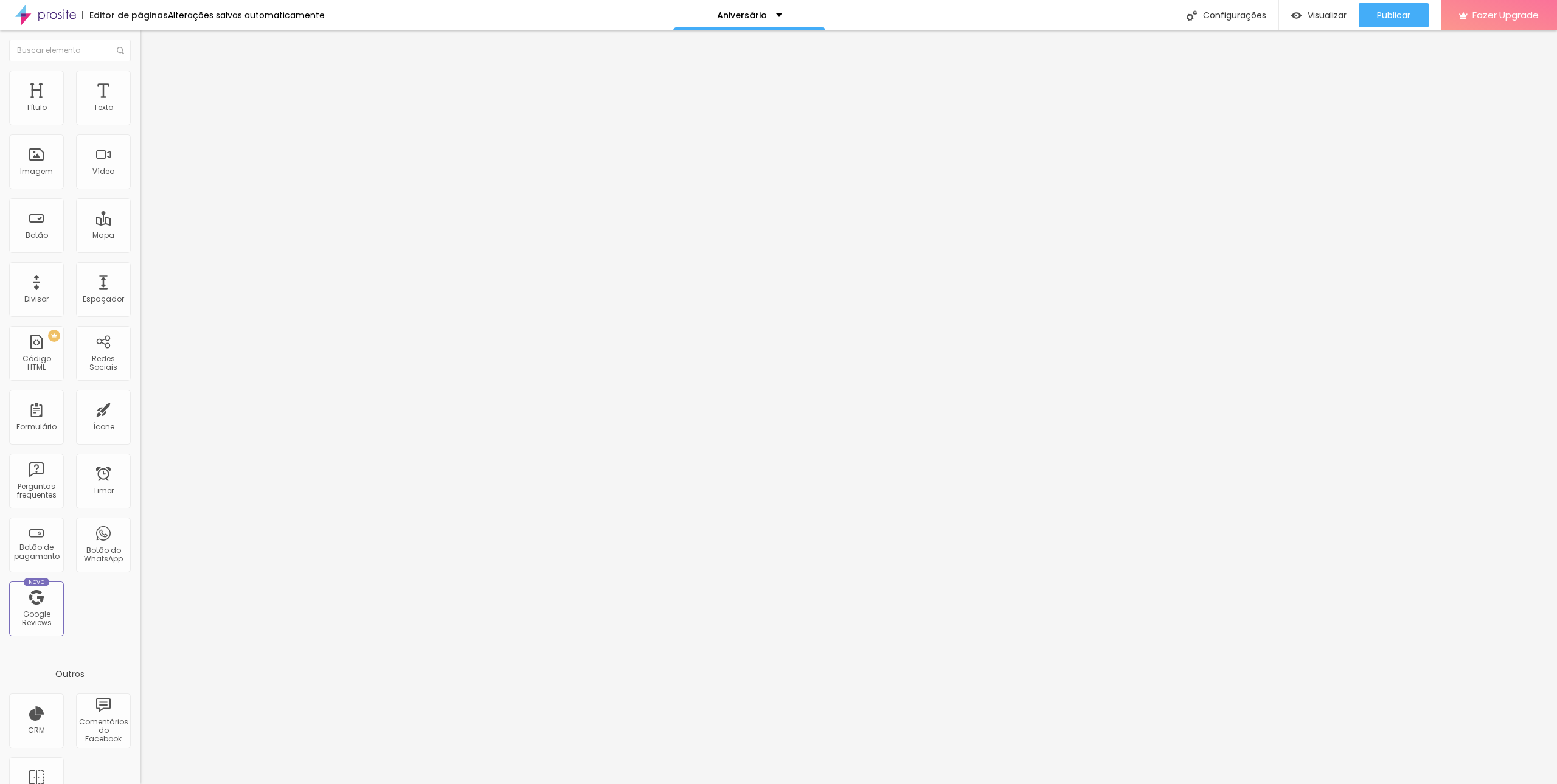
type input "70"
type input "71"
type input "72"
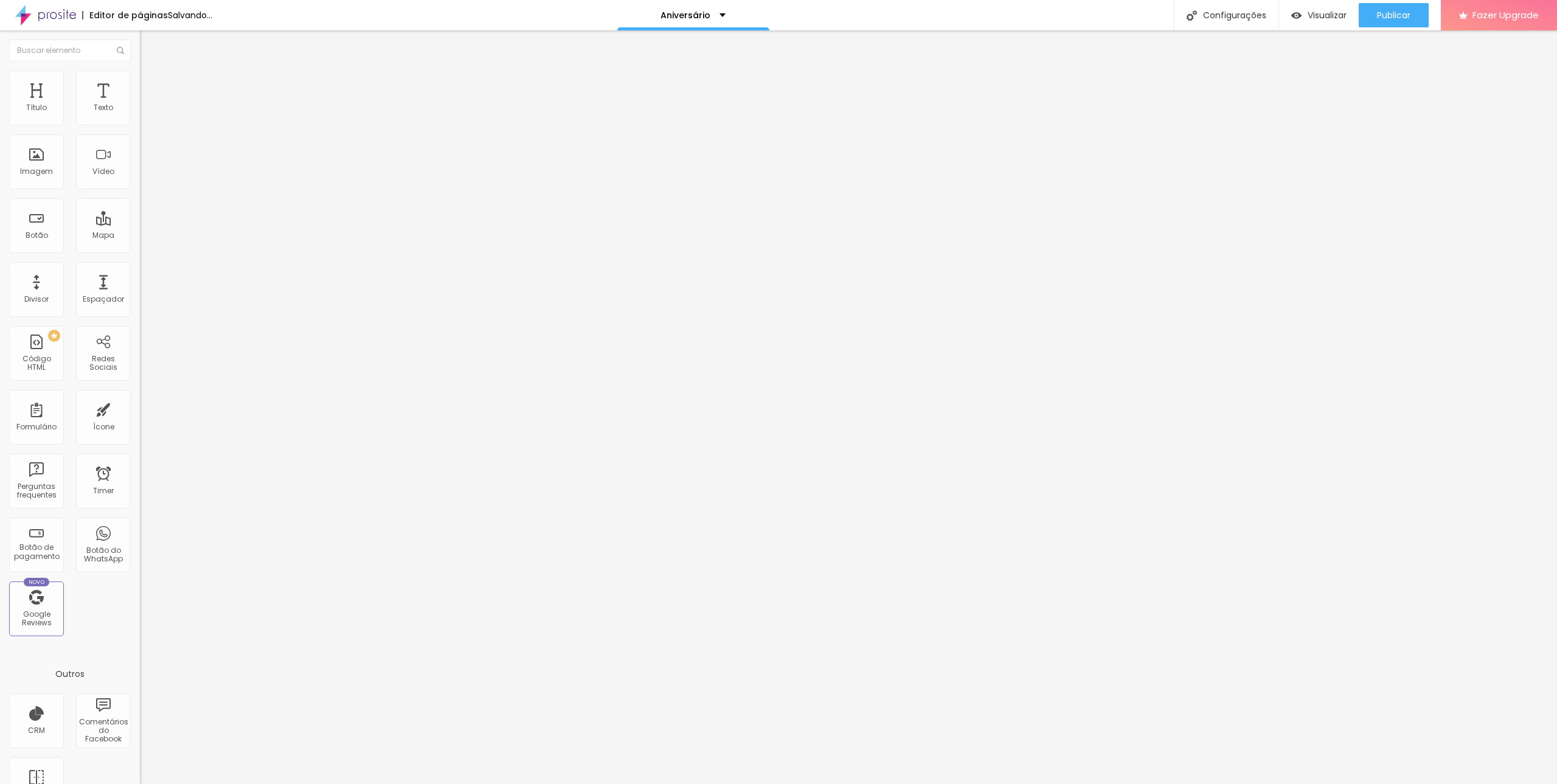
type input "73"
type input "74"
drag, startPoint x: 84, startPoint y: 255, endPoint x: 80, endPoint y: 260, distance: 6.4
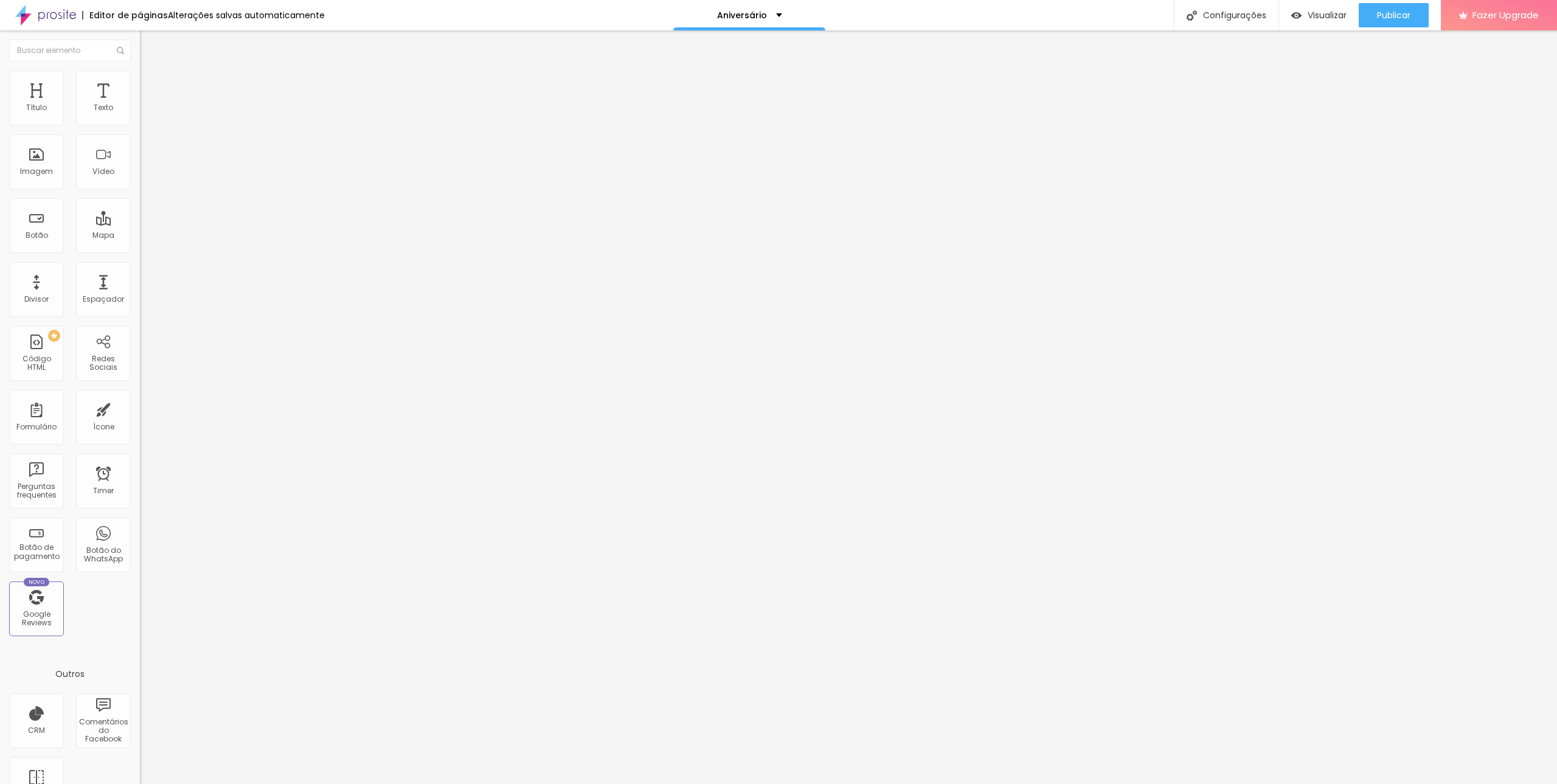
type input "74"
click at [140, 291] on input "range" at bounding box center [179, 296] width 78 height 10
type input "76"
type input "77"
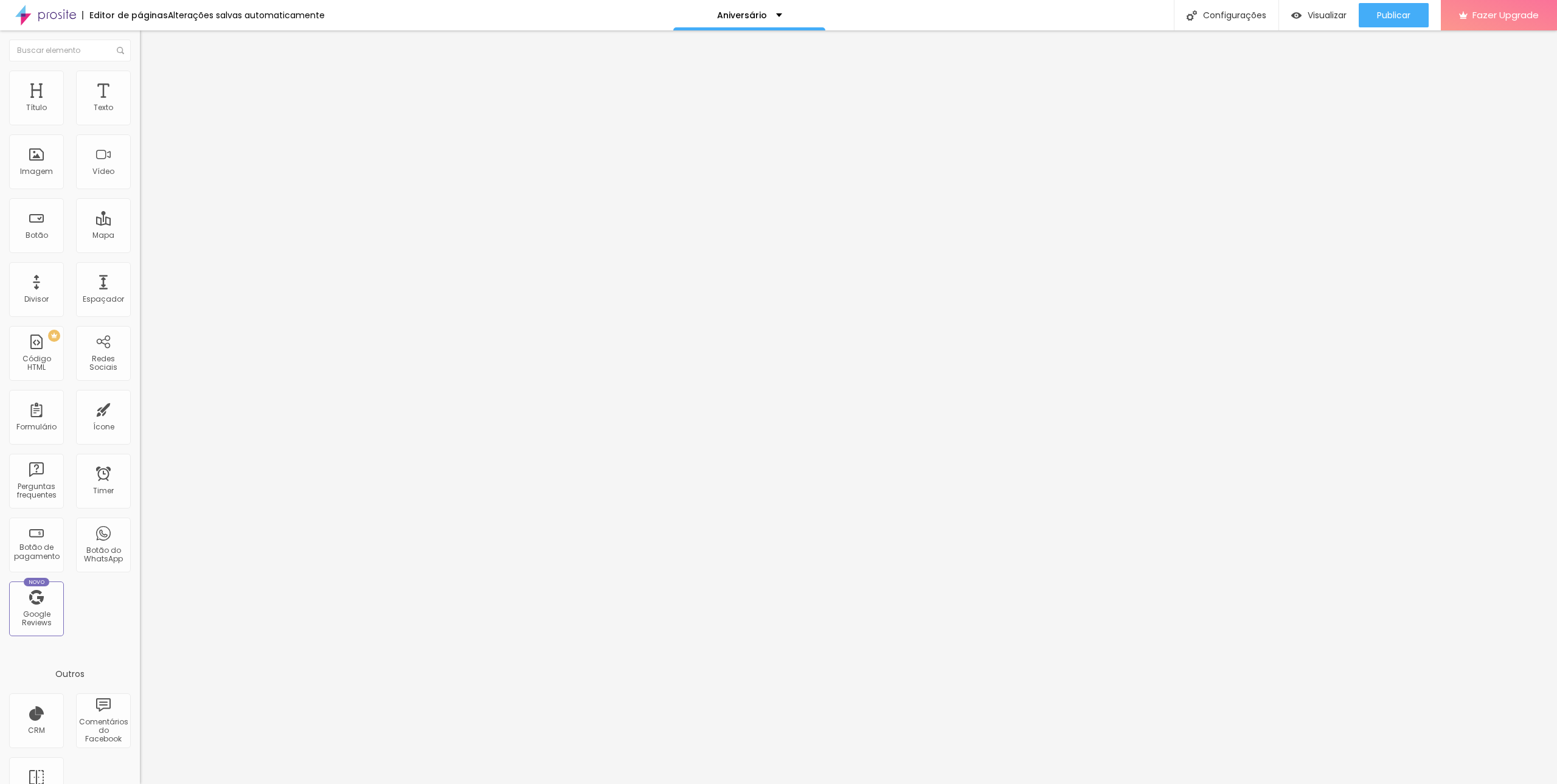
type input "77"
type input "78"
type input "79"
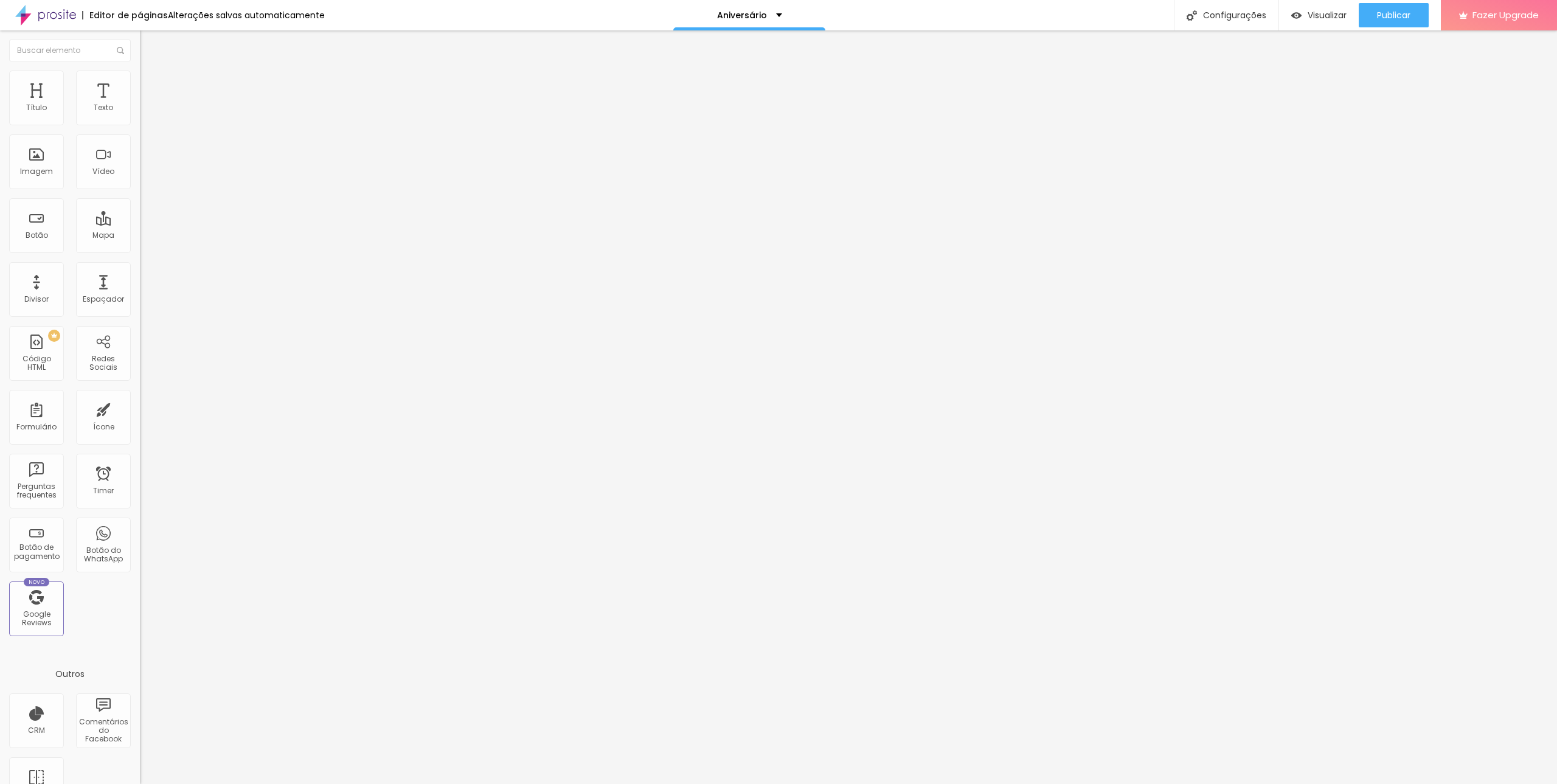
type input "80"
click at [140, 291] on input "range" at bounding box center [179, 296] width 78 height 10
click at [1379, 16] on span "Publicar" at bounding box center [1394, 15] width 33 height 10
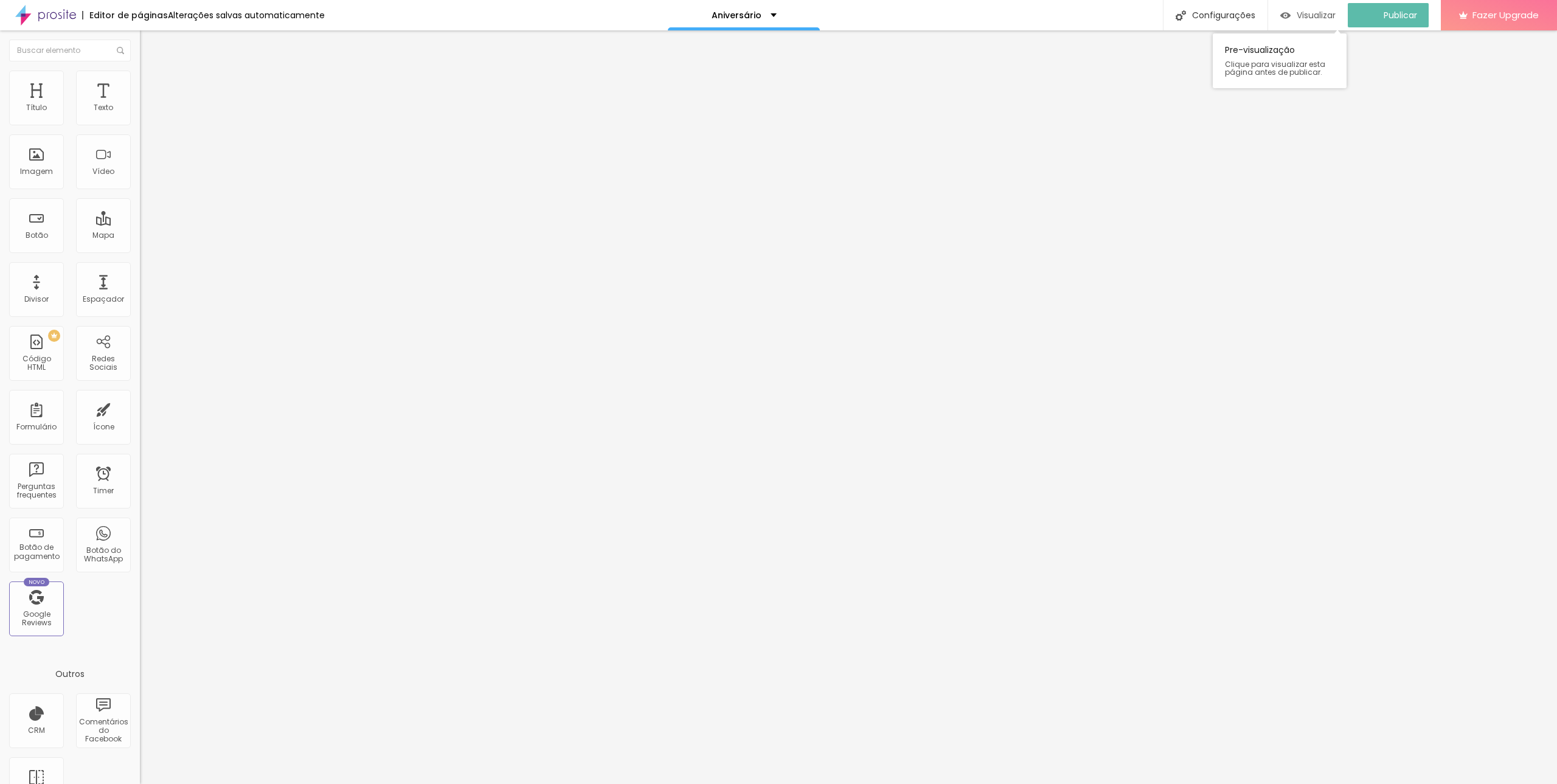
click at [1328, 13] on span "Visualizar" at bounding box center [1317, 15] width 39 height 10
click at [1394, 17] on span "Publicar" at bounding box center [1394, 15] width 33 height 10
